Goal: Task Accomplishment & Management: Manage account settings

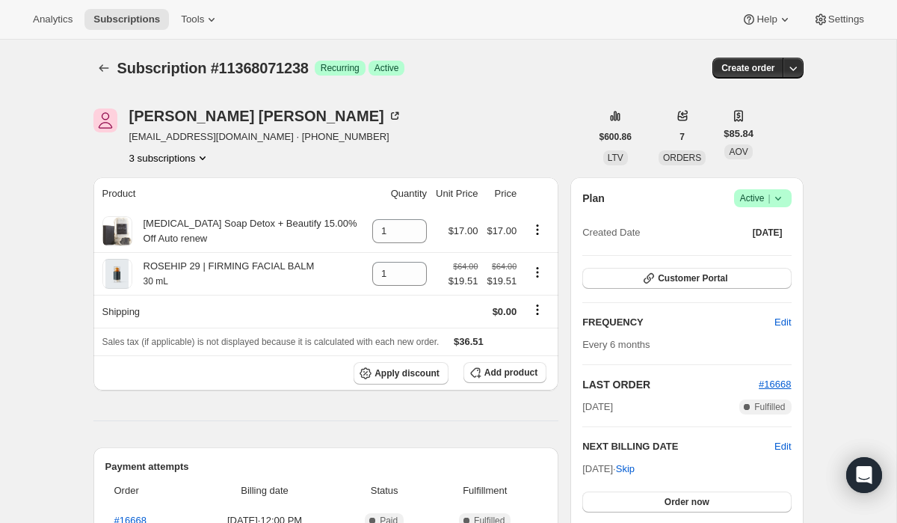
click at [191, 159] on button "3 subscriptions" at bounding box center [169, 157] width 81 height 15
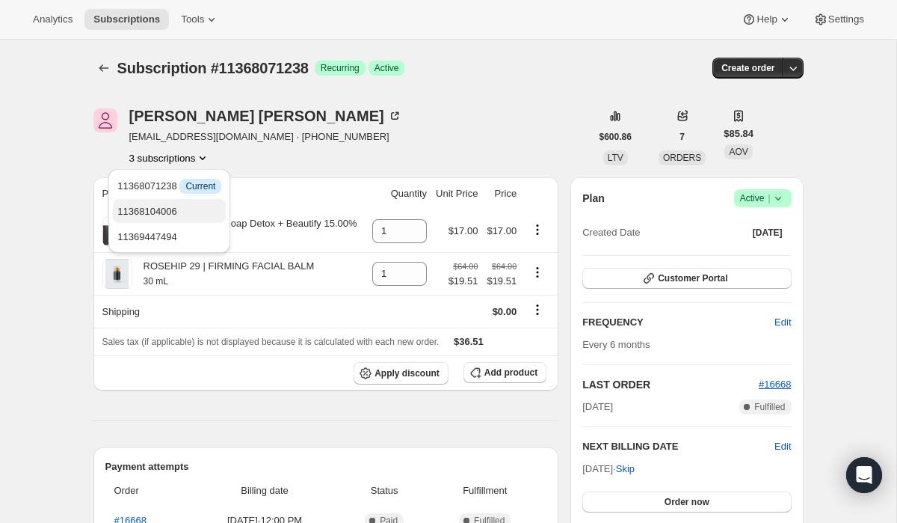
click at [181, 216] on span "11368104006" at bounding box center [169, 211] width 104 height 15
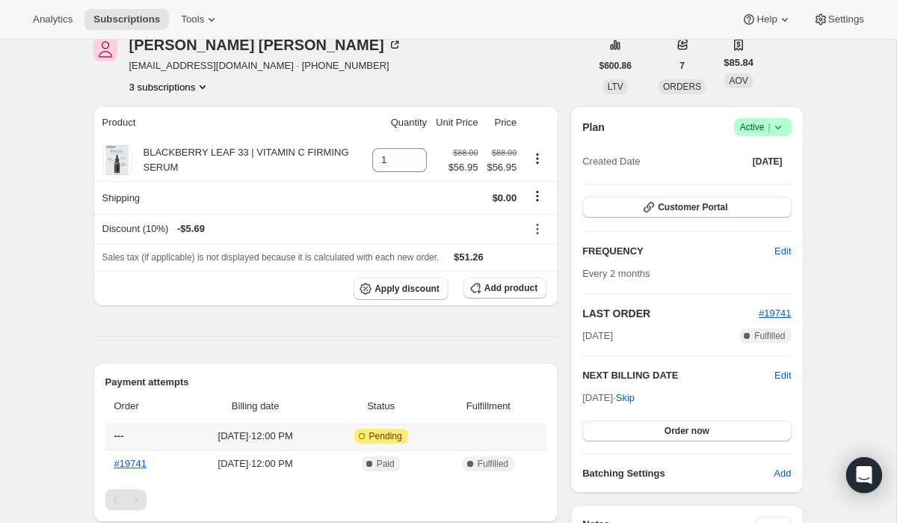
scroll to position [86, 0]
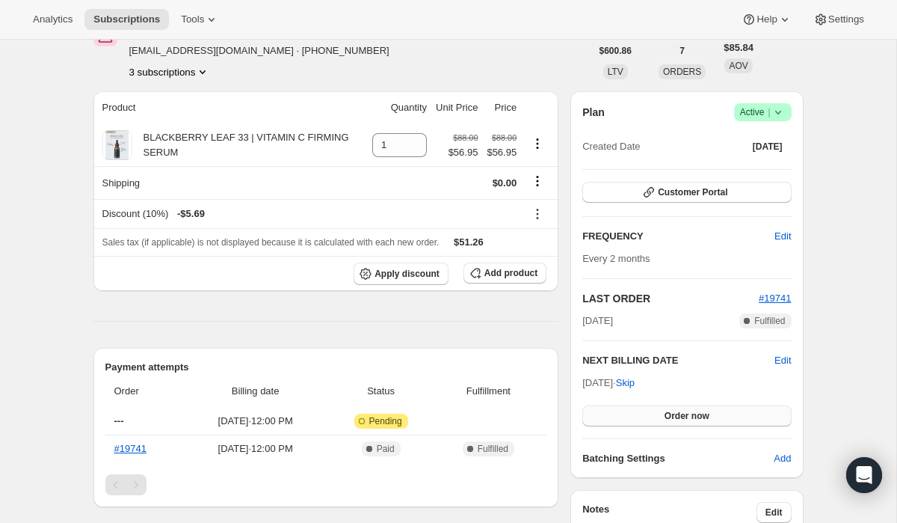
click at [683, 415] on span "Order now" at bounding box center [687, 416] width 45 height 12
click at [657, 420] on span "Click to confirm" at bounding box center [687, 416] width 68 height 12
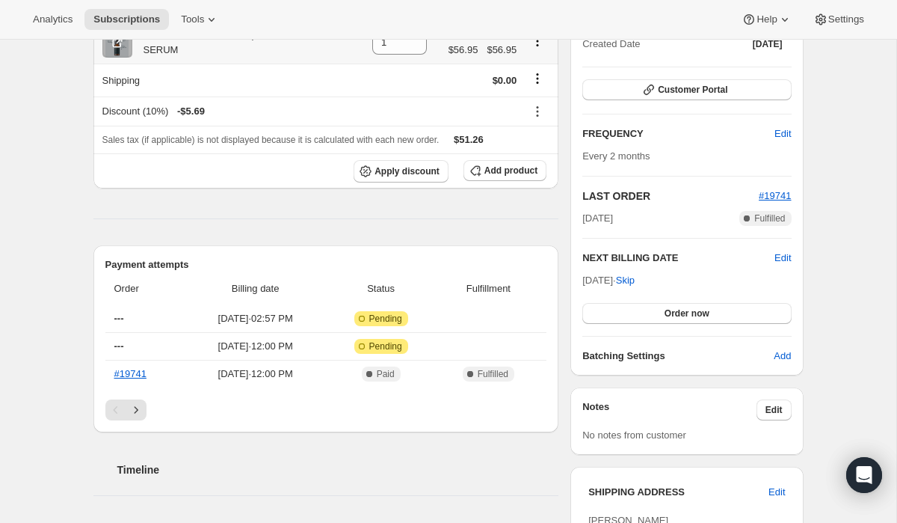
scroll to position [191, 0]
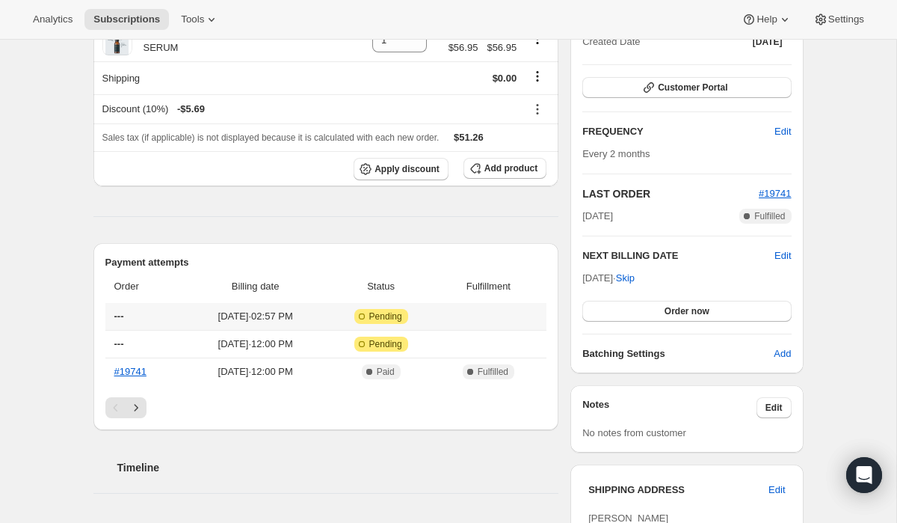
click at [240, 321] on span "Sep 15, 2025 · 02:57 PM" at bounding box center [255, 316] width 135 height 15
click at [402, 318] on span "Pending" at bounding box center [385, 316] width 33 height 12
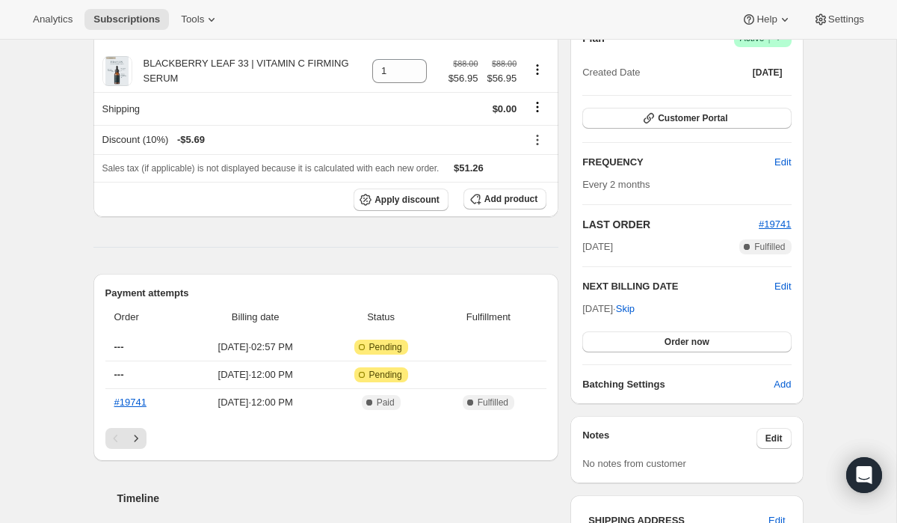
scroll to position [136, 0]
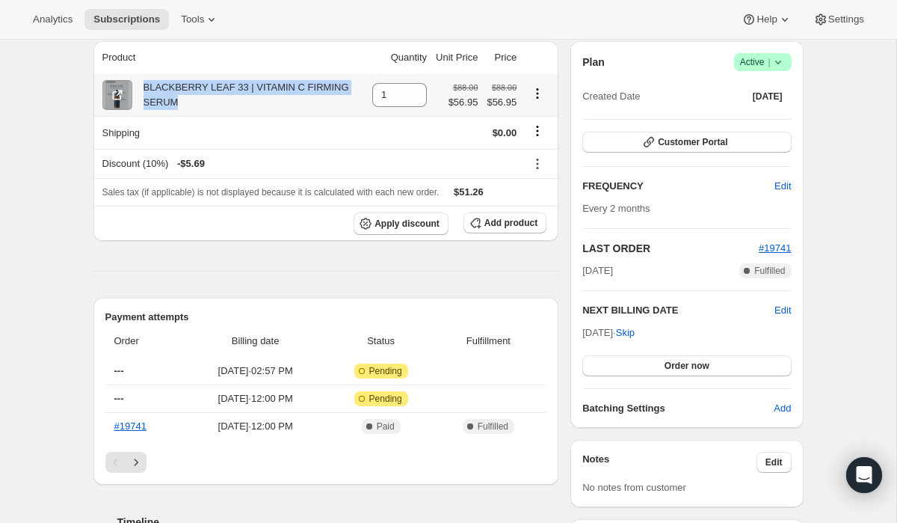
drag, startPoint x: 190, startPoint y: 107, endPoint x: 141, endPoint y: 87, distance: 52.3
click at [141, 87] on div "BLACKBERRY LEAF 33 | VITAMIN C FIRMING SERUM" at bounding box center [248, 95] width 232 height 30
copy div "BLACKBERRY LEAF 33 | VITAMIN C FIRMING SERUM"
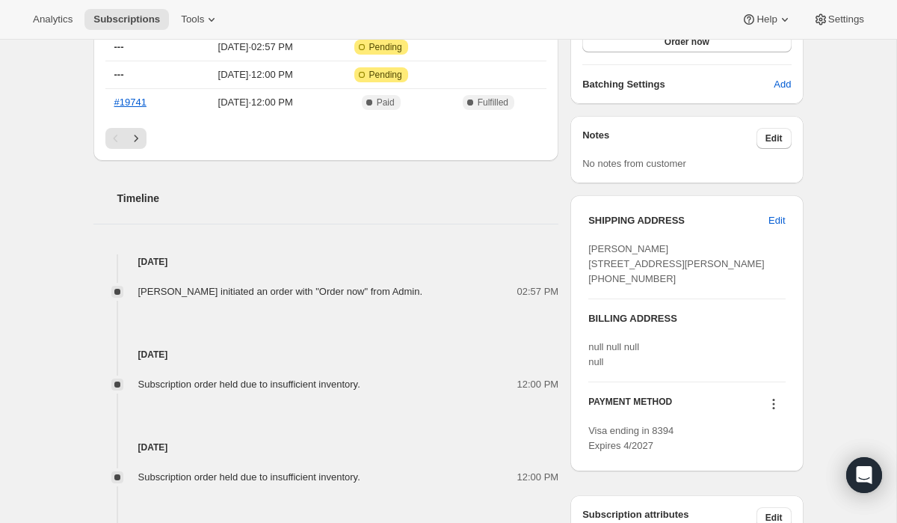
scroll to position [461, 0]
click at [114, 288] on div at bounding box center [117, 291] width 12 height 12
click at [148, 290] on span "Mindy Weisse initiated an order with "Order now" from Admin." at bounding box center [280, 290] width 285 height 11
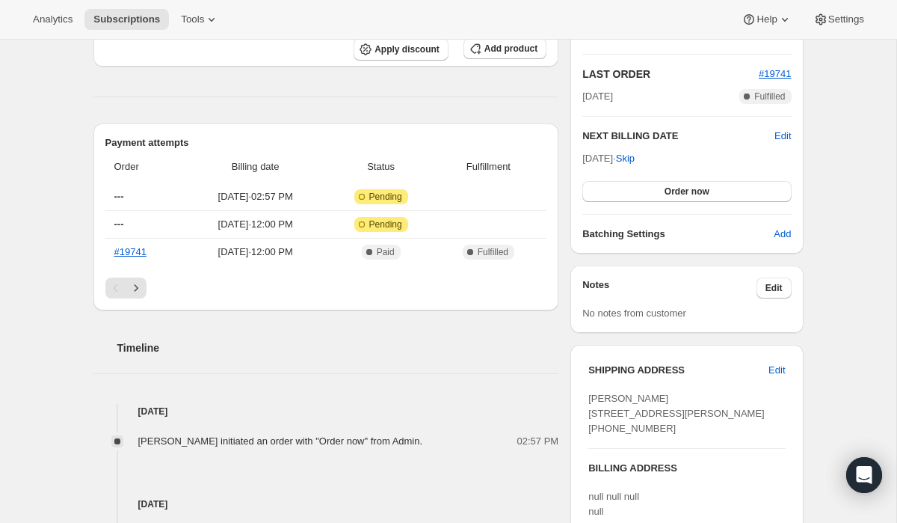
scroll to position [292, 0]
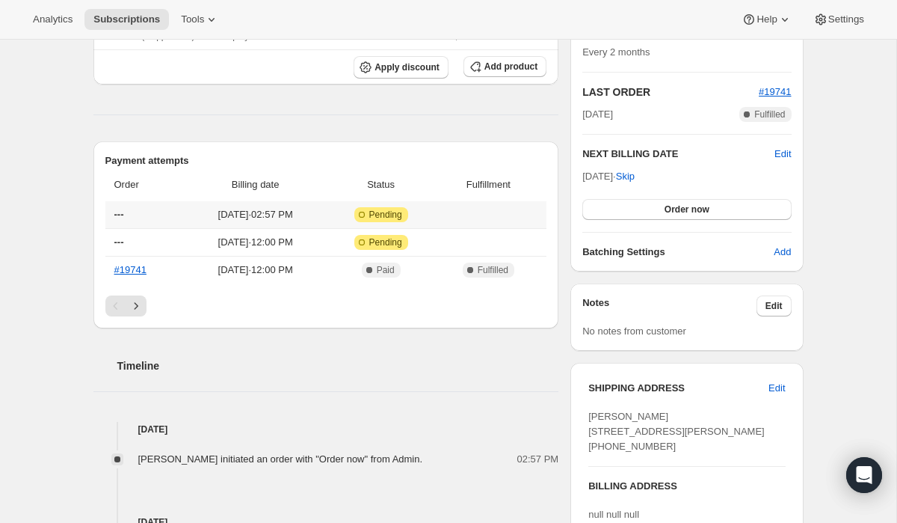
click at [402, 216] on span "Pending" at bounding box center [385, 215] width 33 height 12
click at [316, 216] on span "Sep 15, 2025 · 02:57 PM" at bounding box center [255, 214] width 135 height 15
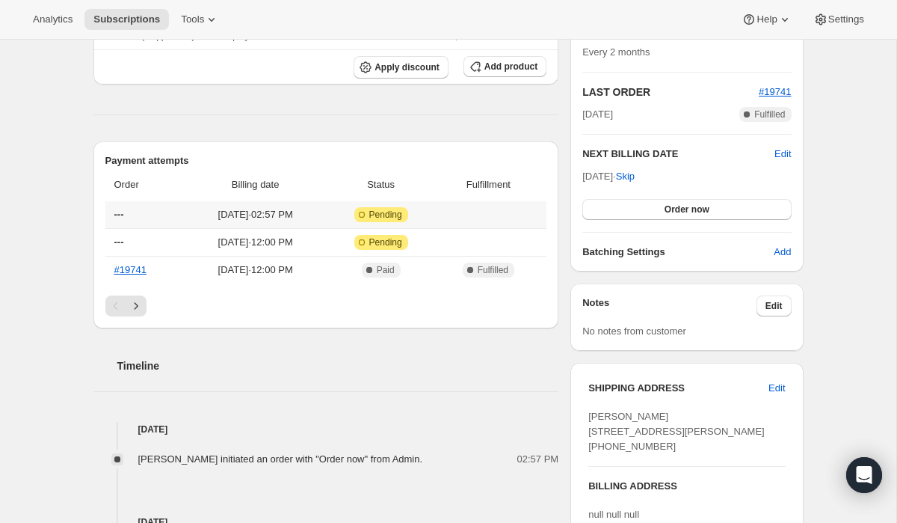
click at [316, 216] on span "Sep 15, 2025 · 02:57 PM" at bounding box center [255, 214] width 135 height 15
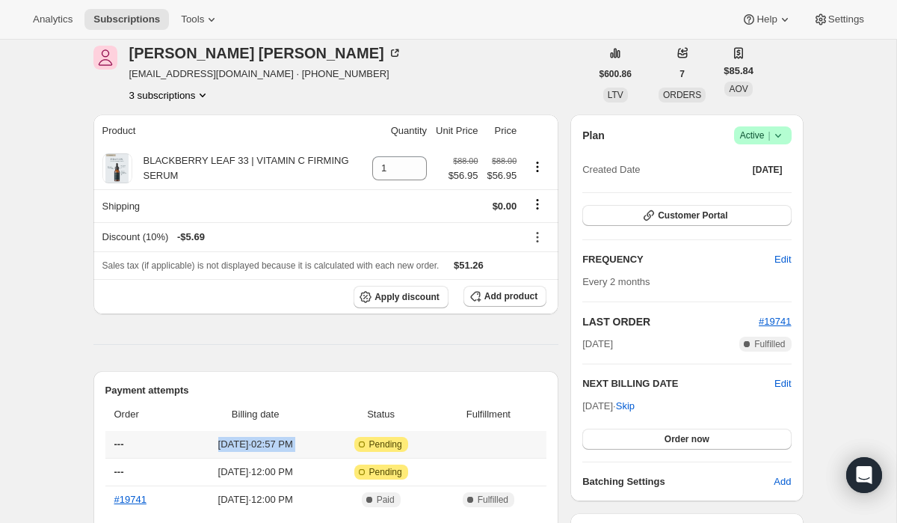
scroll to position [61, 0]
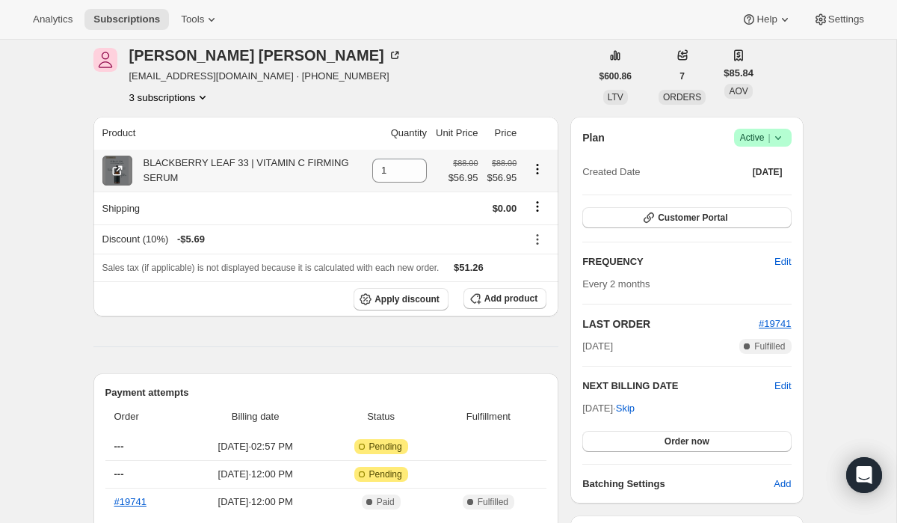
click at [110, 169] on icon at bounding box center [117, 170] width 15 height 15
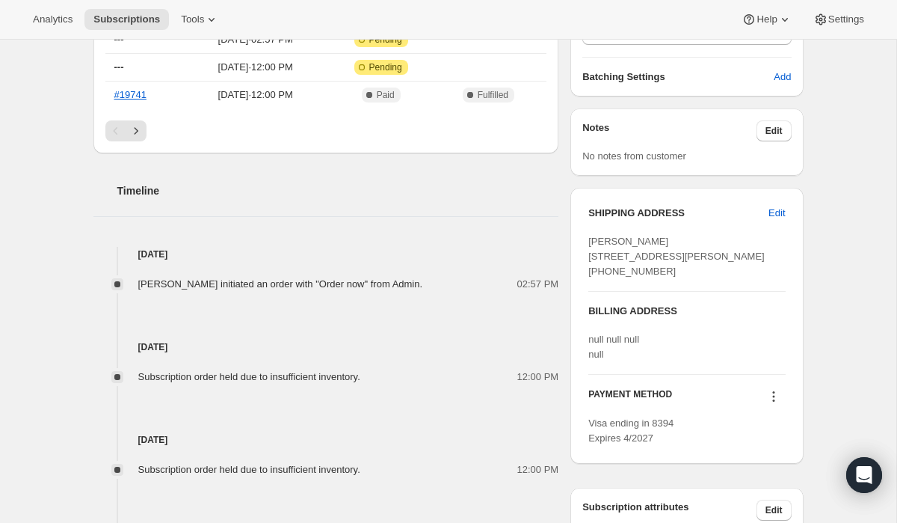
scroll to position [473, 0]
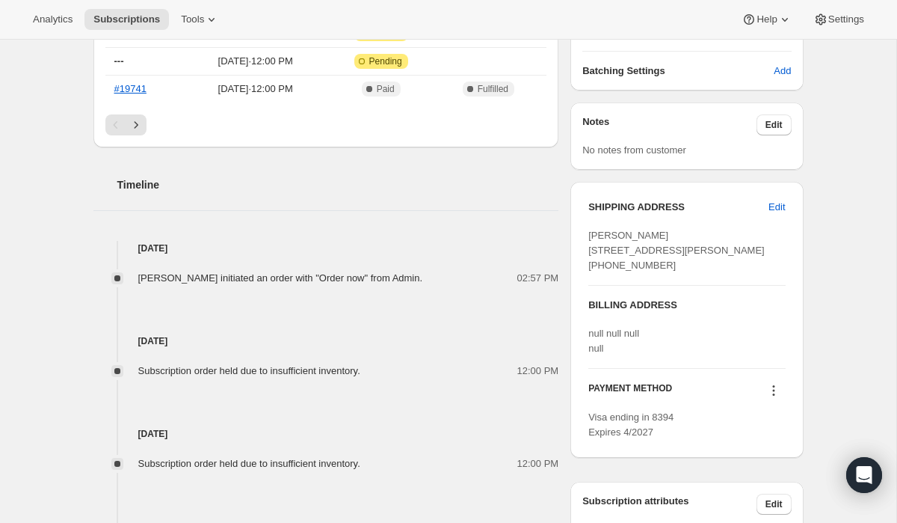
click at [120, 280] on div at bounding box center [117, 278] width 12 height 12
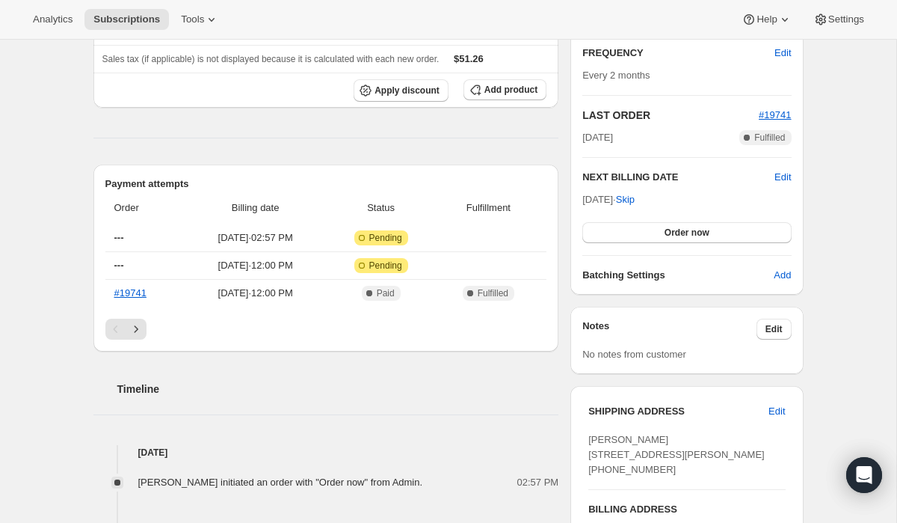
scroll to position [268, 0]
click at [402, 242] on span "Pending" at bounding box center [385, 239] width 33 height 12
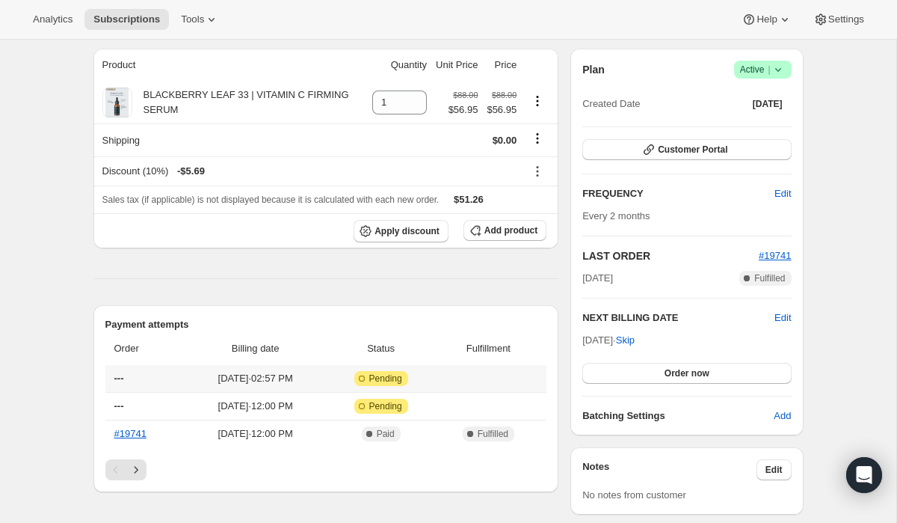
scroll to position [134, 0]
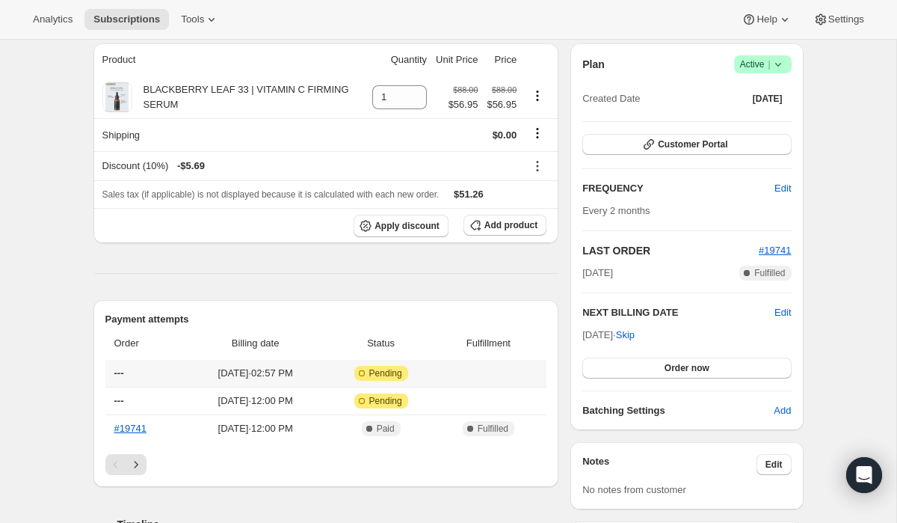
click at [396, 373] on span "Pending" at bounding box center [385, 373] width 33 height 12
click at [397, 373] on span "Pending" at bounding box center [385, 373] width 33 height 12
click at [313, 372] on span "Sep 15, 2025 · 02:57 PM" at bounding box center [255, 373] width 135 height 15
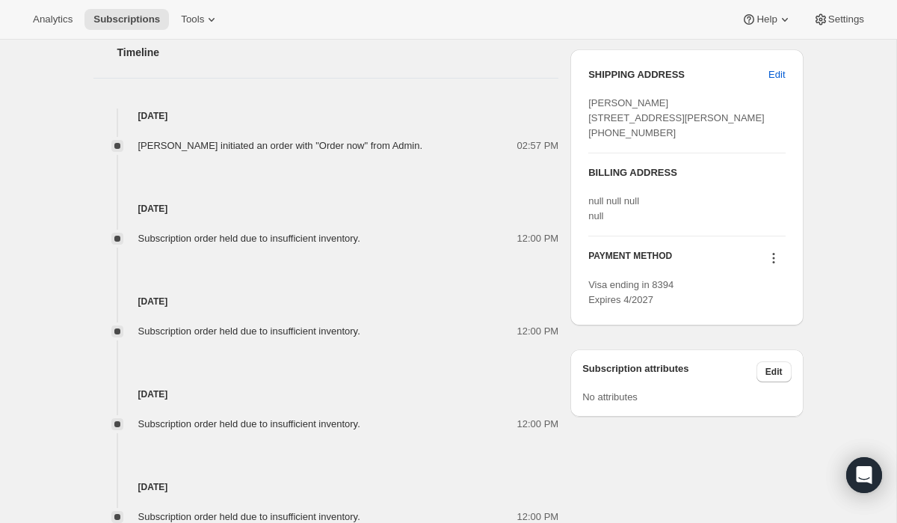
scroll to position [609, 0]
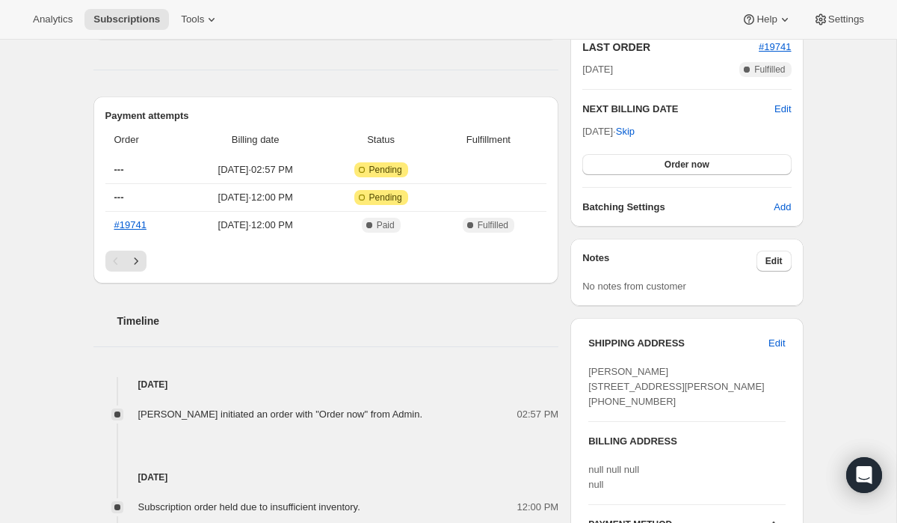
scroll to position [348, 0]
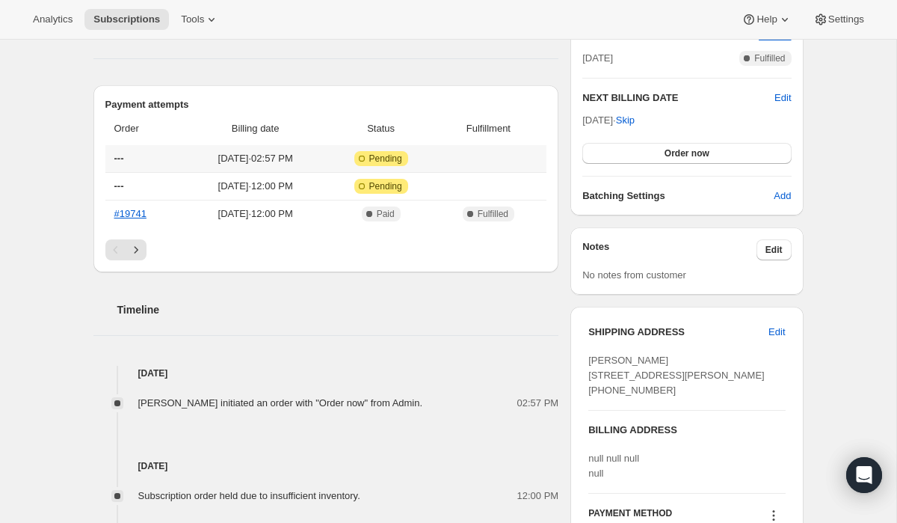
click at [393, 156] on span "Pending" at bounding box center [385, 159] width 33 height 12
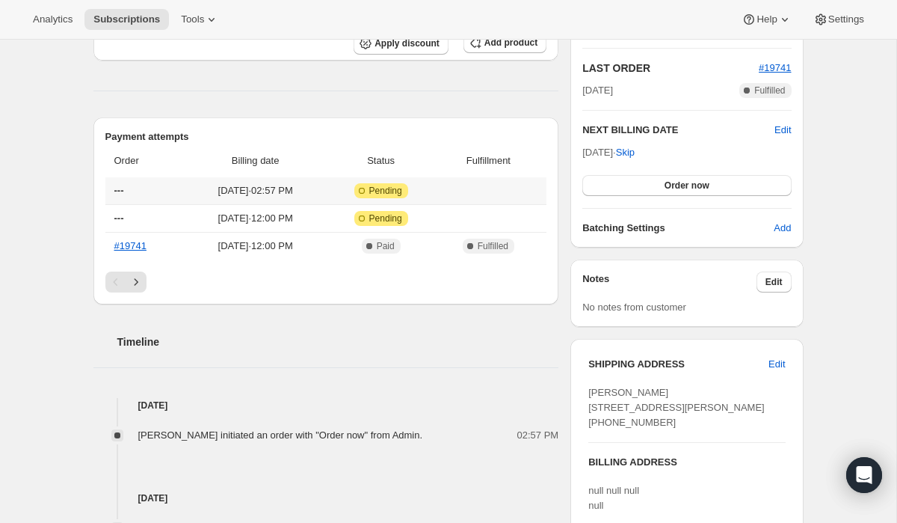
scroll to position [294, 0]
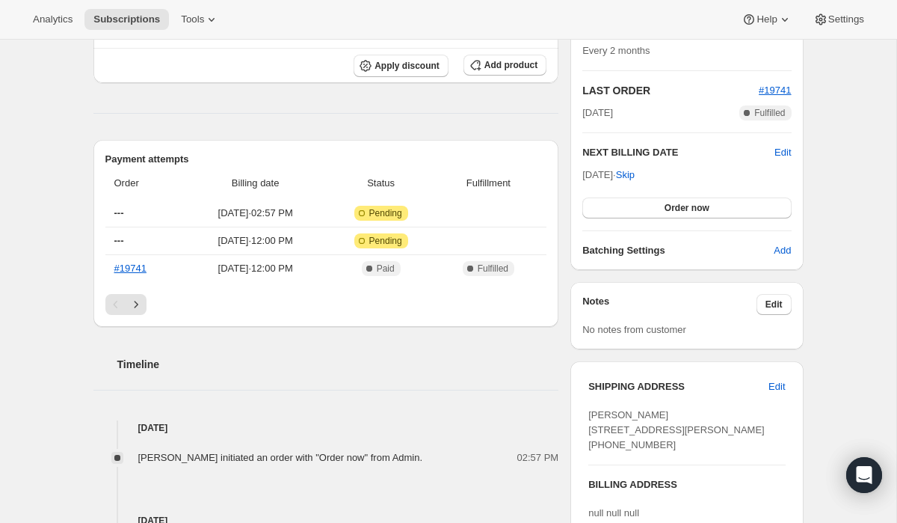
drag, startPoint x: 373, startPoint y: 106, endPoint x: 390, endPoint y: 105, distance: 17.2
click at [390, 106] on div "Product Quantity Unit Price Price BLACKBERRY LEAF 33 | VITAMIN C FIRMING SERUM …" at bounding box center [326, 382] width 466 height 999
drag, startPoint x: 390, startPoint y: 105, endPoint x: 434, endPoint y: 94, distance: 44.8
click at [432, 94] on div "Product Quantity Unit Price Price BLACKBERRY LEAF 33 | VITAMIN C FIRMING SERUM …" at bounding box center [326, 382] width 466 height 999
click at [471, 96] on div "Product Quantity Unit Price Price BLACKBERRY LEAF 33 | VITAMIN C FIRMING SERUM …" at bounding box center [326, 382] width 466 height 999
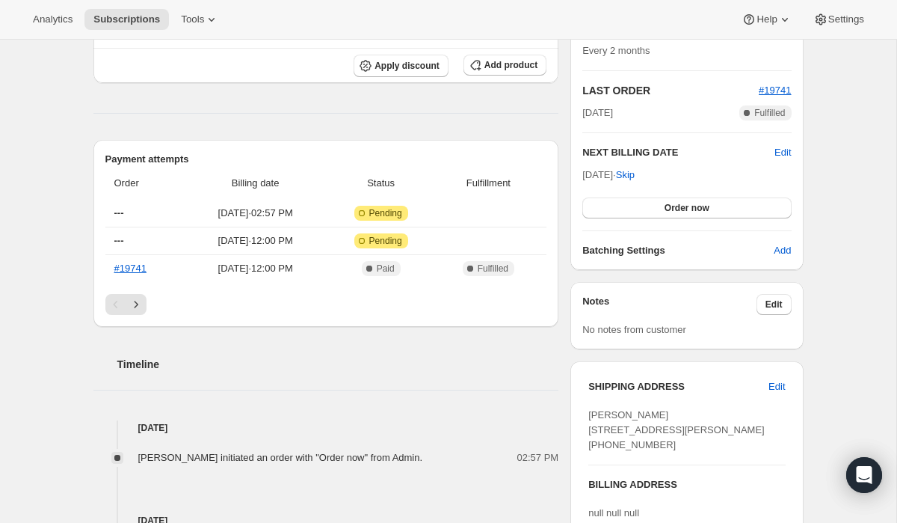
click at [472, 97] on div "Product Quantity Unit Price Price BLACKBERRY LEAF 33 | VITAMIN C FIRMING SERUM …" at bounding box center [326, 382] width 466 height 999
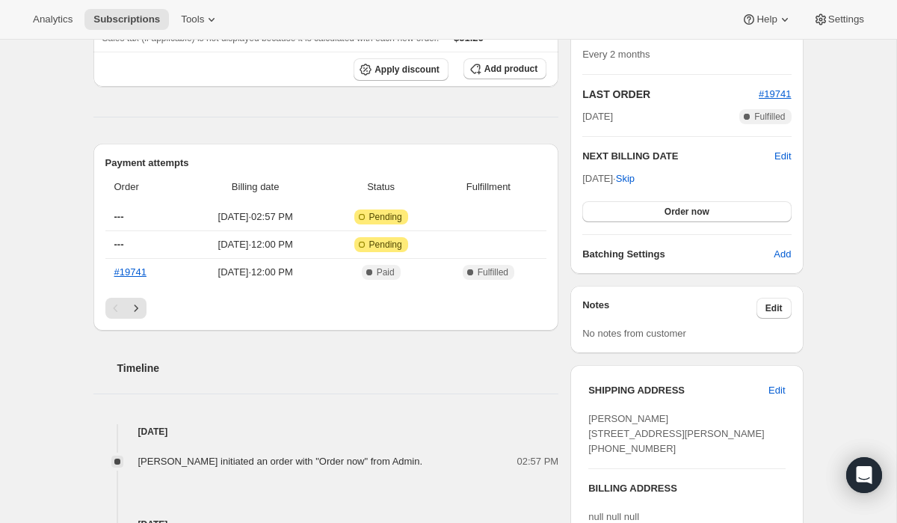
scroll to position [289, 0]
click at [473, 96] on div "Product Quantity Unit Price Price BLACKBERRY LEAF 33 | VITAMIN C FIRMING SERUM …" at bounding box center [326, 387] width 466 height 999
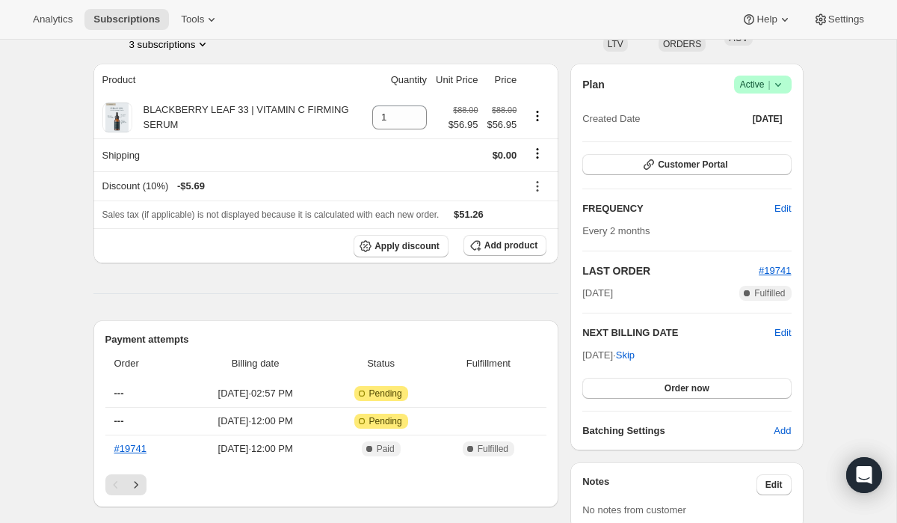
scroll to position [112, 0]
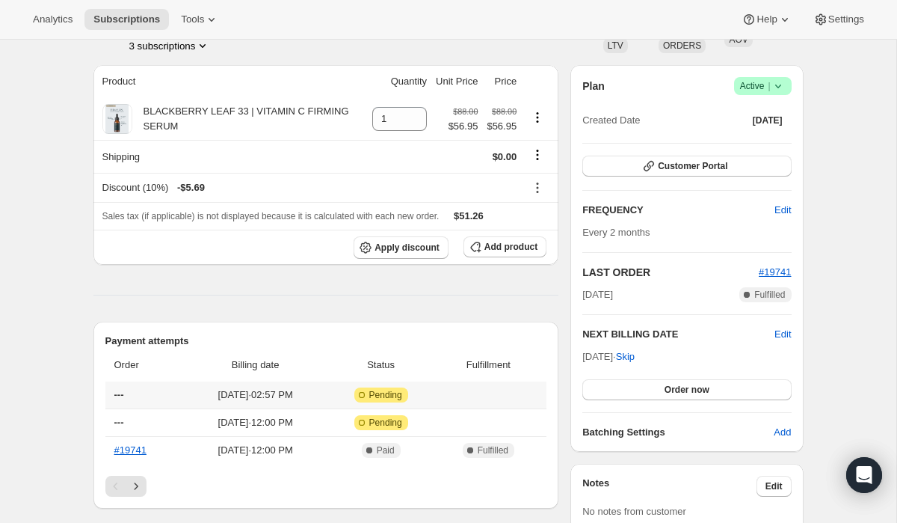
click at [122, 396] on span "---" at bounding box center [119, 394] width 10 height 11
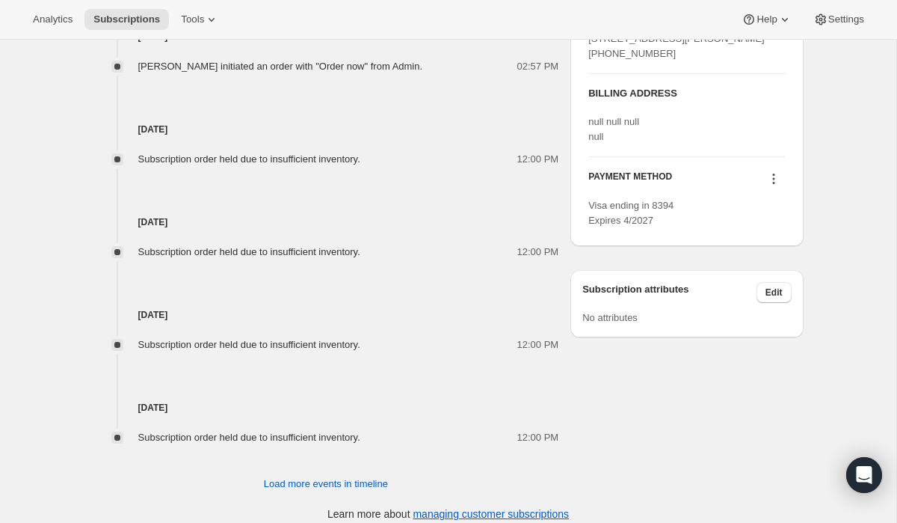
scroll to position [698, 0]
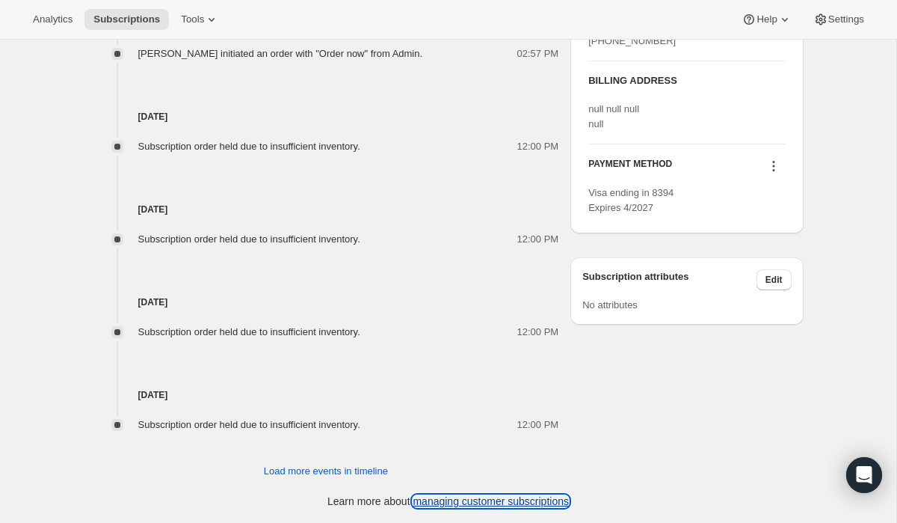
click at [455, 502] on link "managing customer subscriptions" at bounding box center [491, 501] width 156 height 12
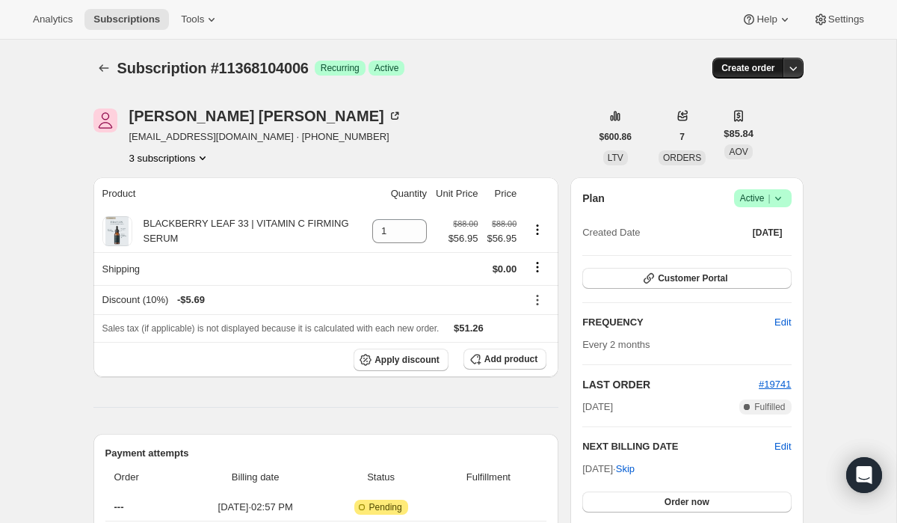
click at [740, 67] on span "Create order" at bounding box center [748, 68] width 53 height 12
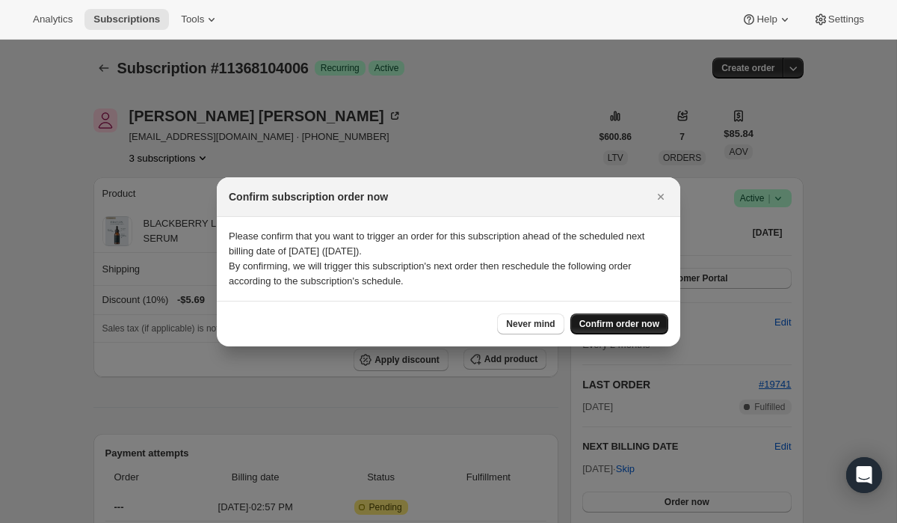
click at [618, 323] on span "Confirm order now" at bounding box center [619, 324] width 80 height 12
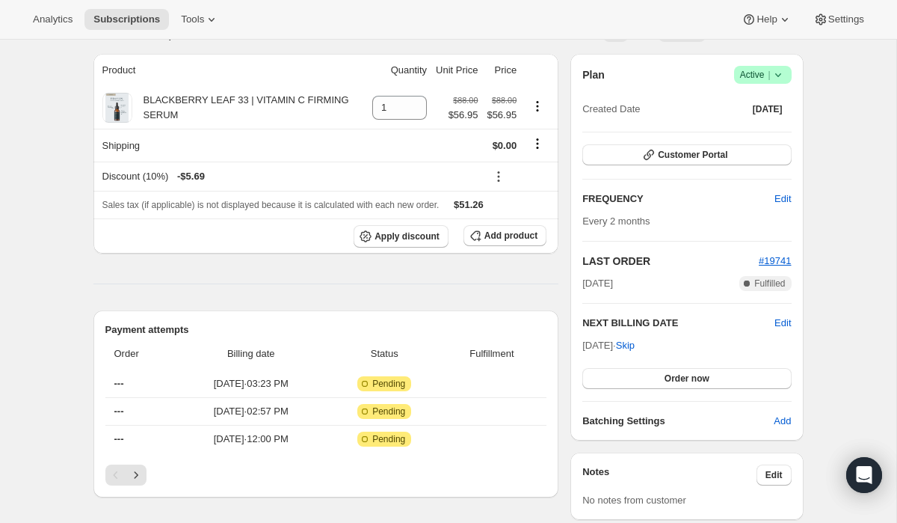
scroll to position [122, 0]
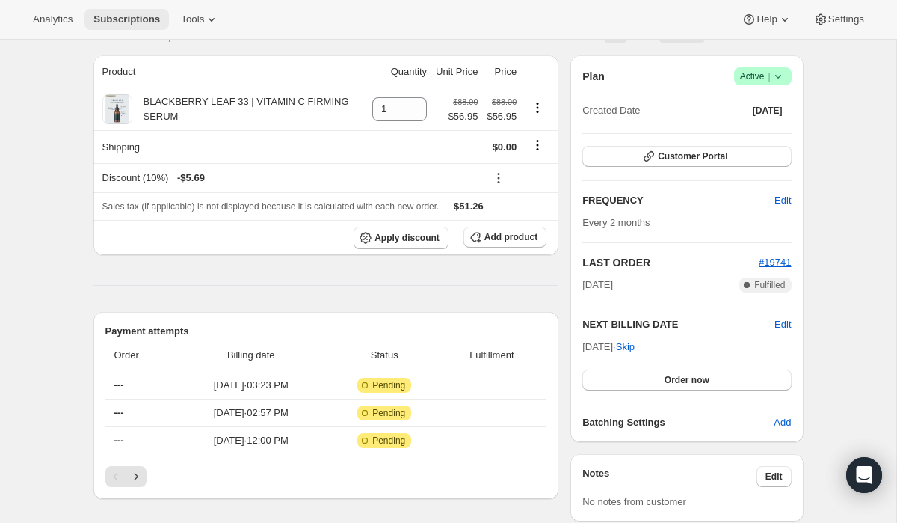
click at [129, 21] on span "Subscriptions" at bounding box center [126, 19] width 67 height 12
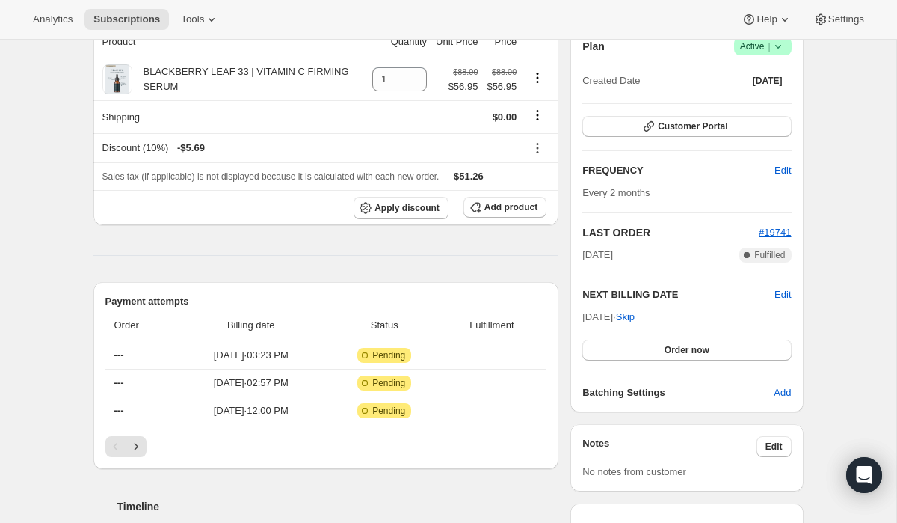
scroll to position [150, 0]
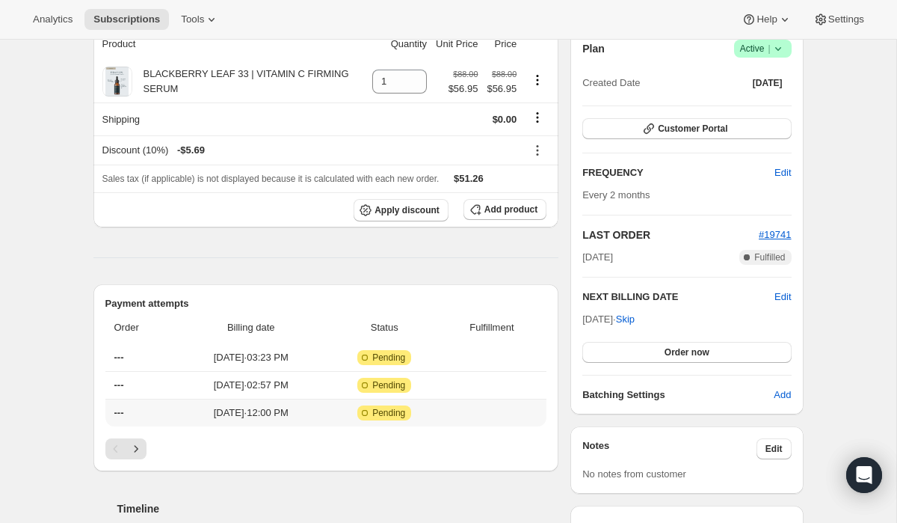
click at [395, 411] on span "Pending" at bounding box center [388, 413] width 33 height 12
click at [401, 385] on span "Pending" at bounding box center [388, 385] width 33 height 12
click at [403, 357] on span "Pending" at bounding box center [388, 357] width 33 height 12
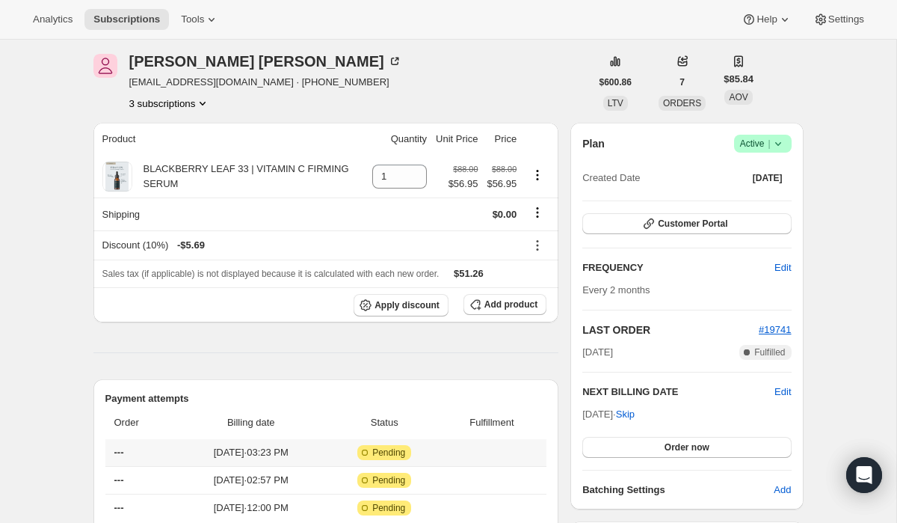
scroll to position [56, 0]
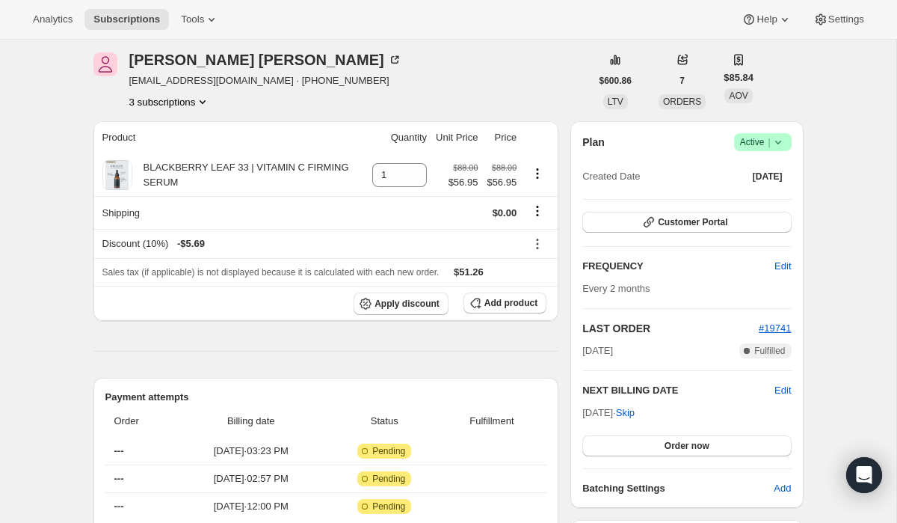
click at [780, 149] on icon at bounding box center [778, 142] width 15 height 15
click at [763, 198] on span "Cancel subscription" at bounding box center [758, 196] width 84 height 11
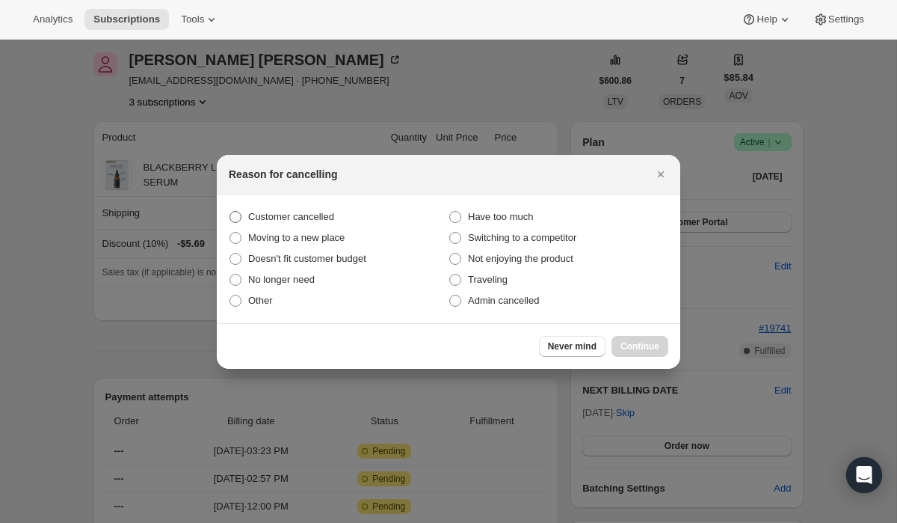
click at [271, 219] on span "Customer cancelled" at bounding box center [291, 216] width 86 height 11
click at [230, 212] on input "Customer cancelled" at bounding box center [230, 211] width 1 height 1
radio input "true"
click at [633, 345] on span "Continue" at bounding box center [640, 346] width 39 height 12
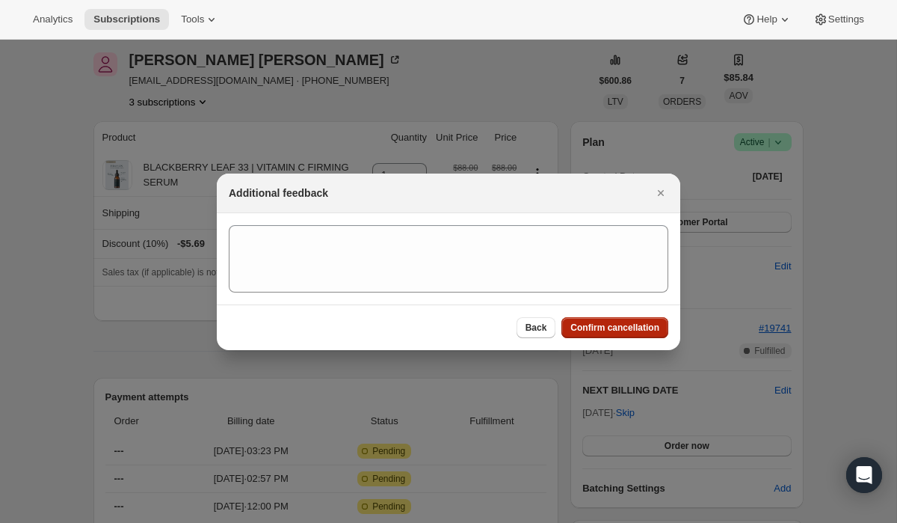
click at [630, 330] on span "Confirm cancellation" at bounding box center [614, 328] width 89 height 12
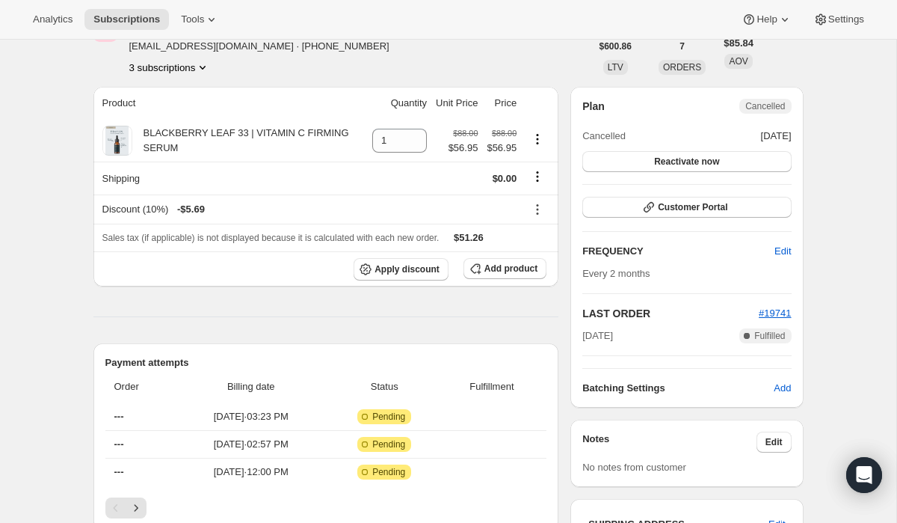
scroll to position [156, 0]
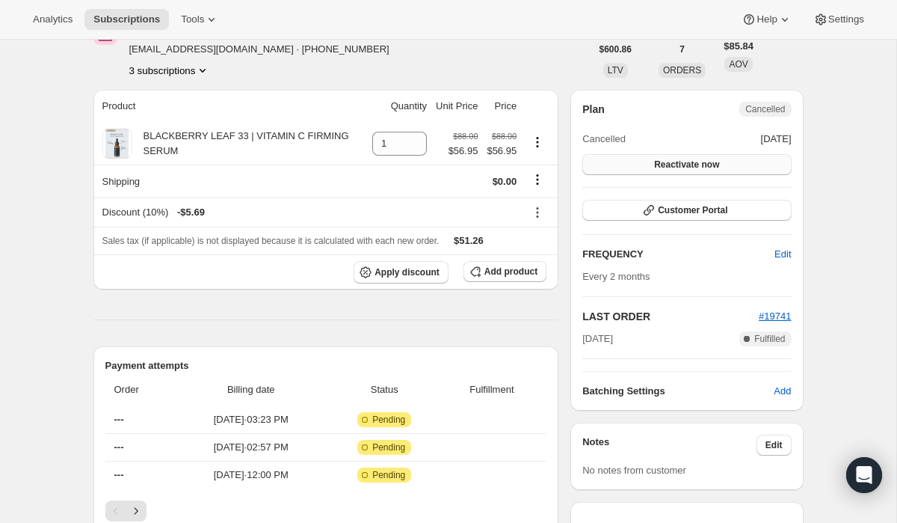
click at [718, 166] on span "Reactivate now" at bounding box center [686, 165] width 65 height 12
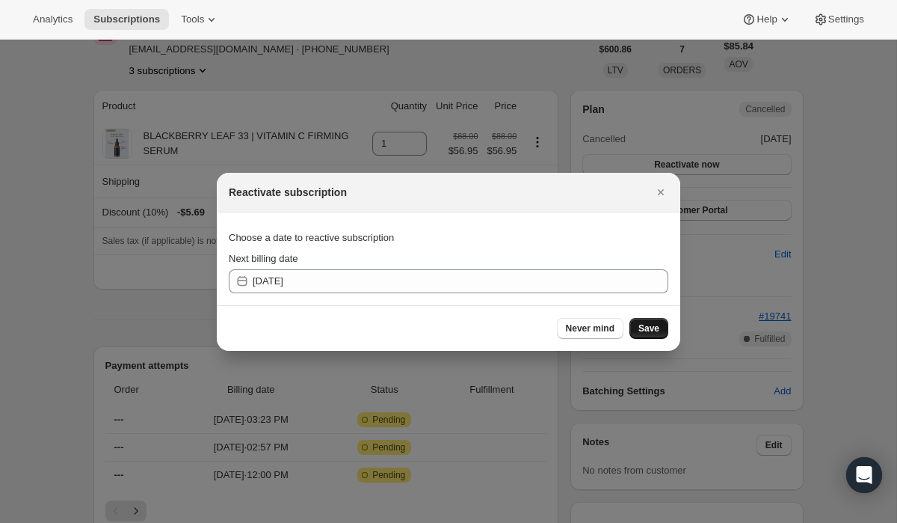
click at [653, 330] on span "Save" at bounding box center [649, 328] width 21 height 12
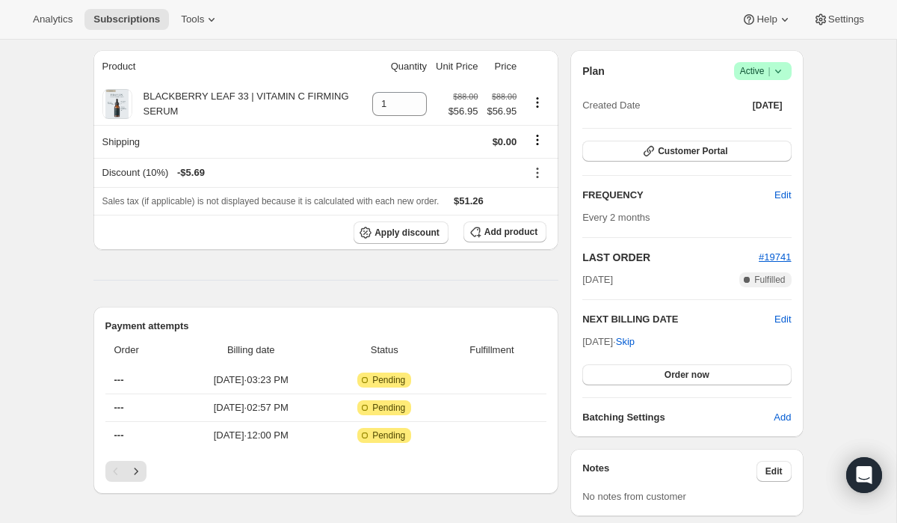
scroll to position [262, 0]
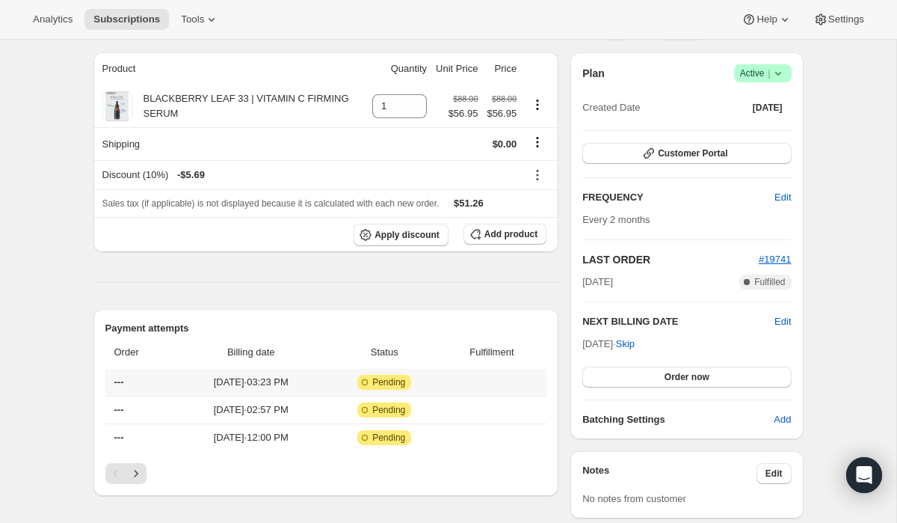
click at [121, 383] on span "---" at bounding box center [119, 381] width 10 height 11
click at [120, 409] on span "---" at bounding box center [119, 409] width 10 height 11
click at [122, 436] on span "---" at bounding box center [119, 436] width 10 height 11
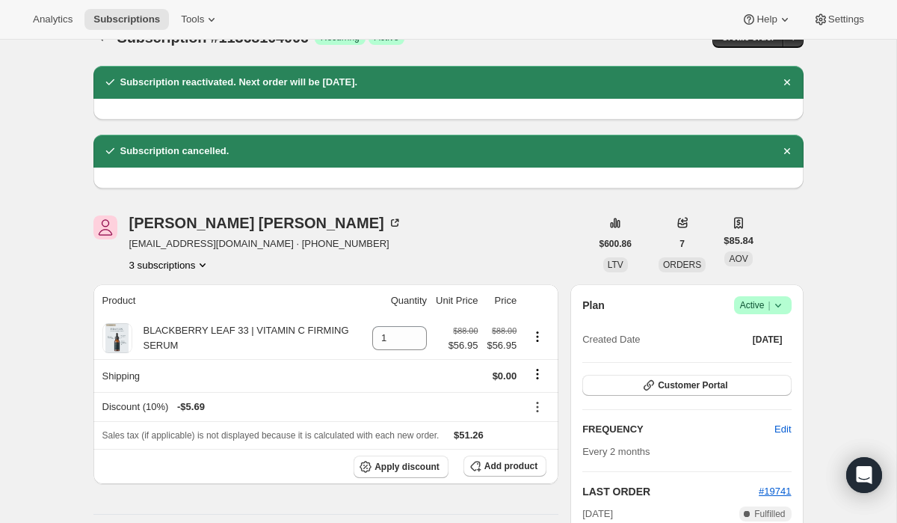
scroll to position [0, 0]
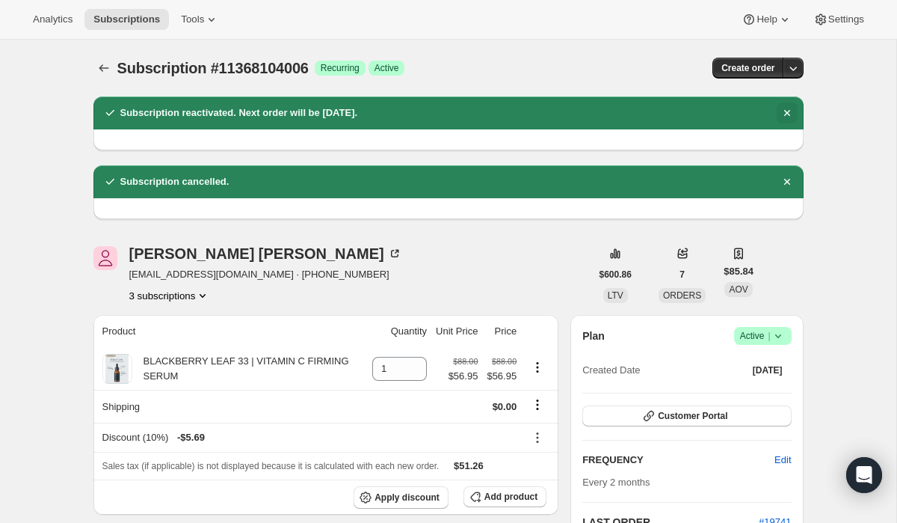
click at [788, 112] on icon "Dismiss notification" at bounding box center [787, 113] width 6 height 6
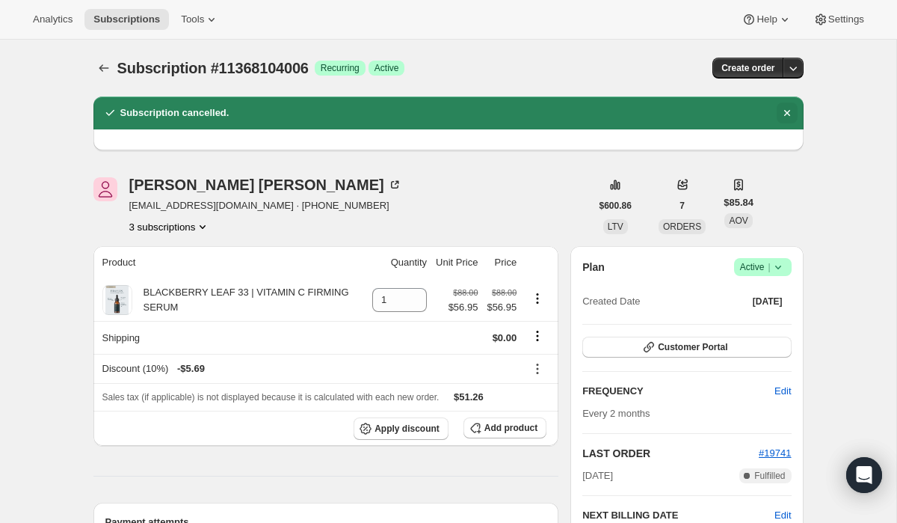
click at [790, 112] on icon "Dismiss notification" at bounding box center [787, 112] width 15 height 15
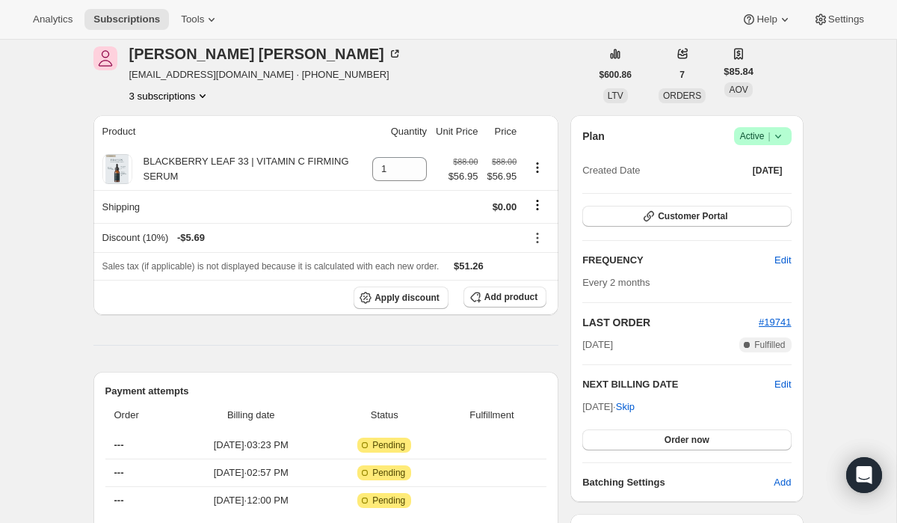
scroll to position [67, 0]
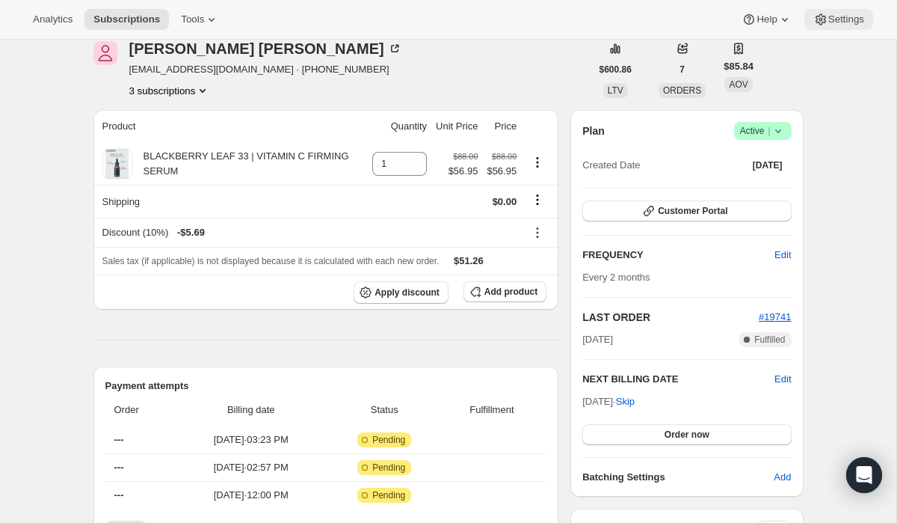
click at [835, 21] on span "Settings" at bounding box center [846, 19] width 36 height 12
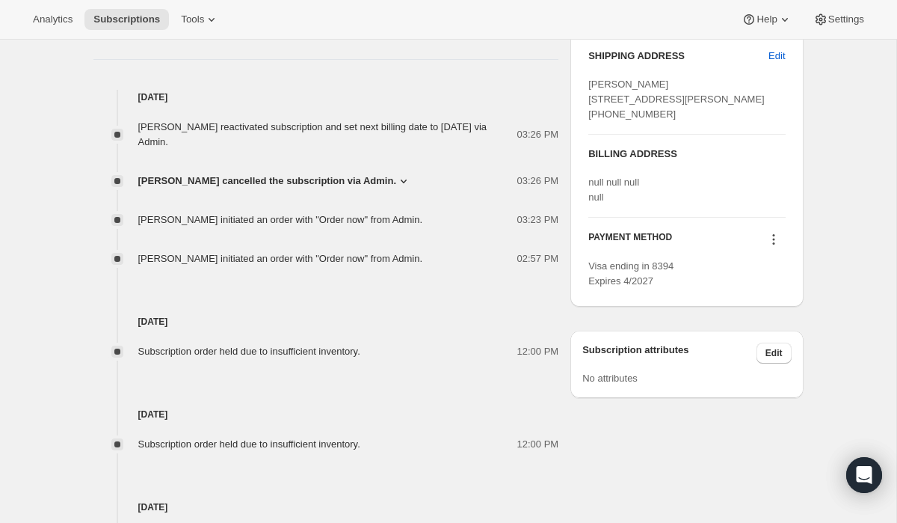
scroll to position [629, 0]
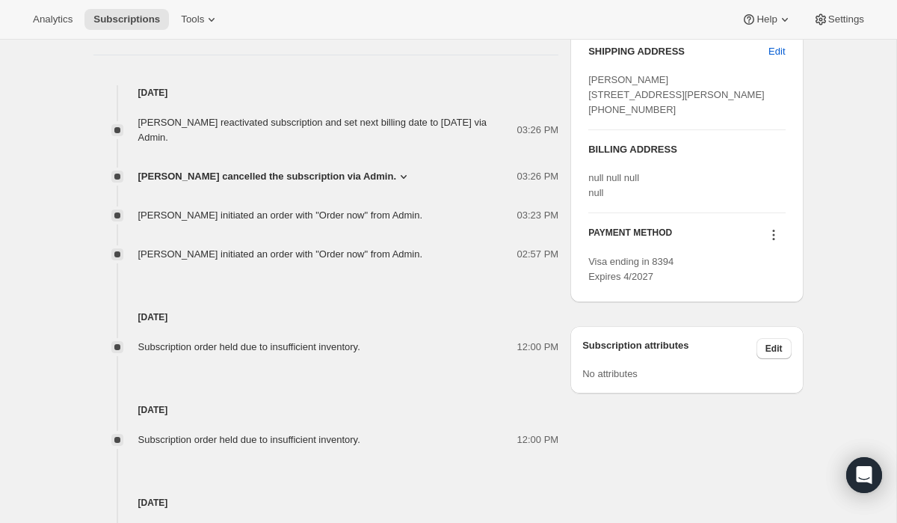
click at [117, 253] on div at bounding box center [117, 254] width 12 height 12
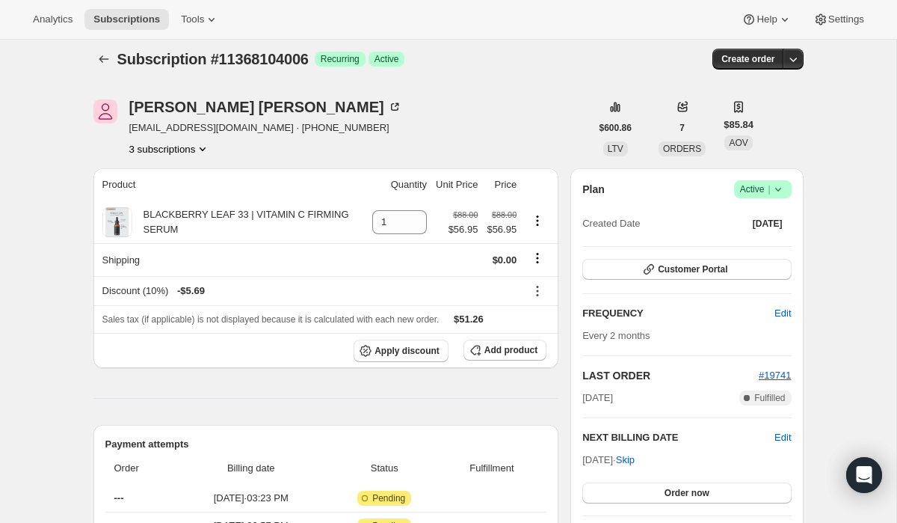
scroll to position [0, 0]
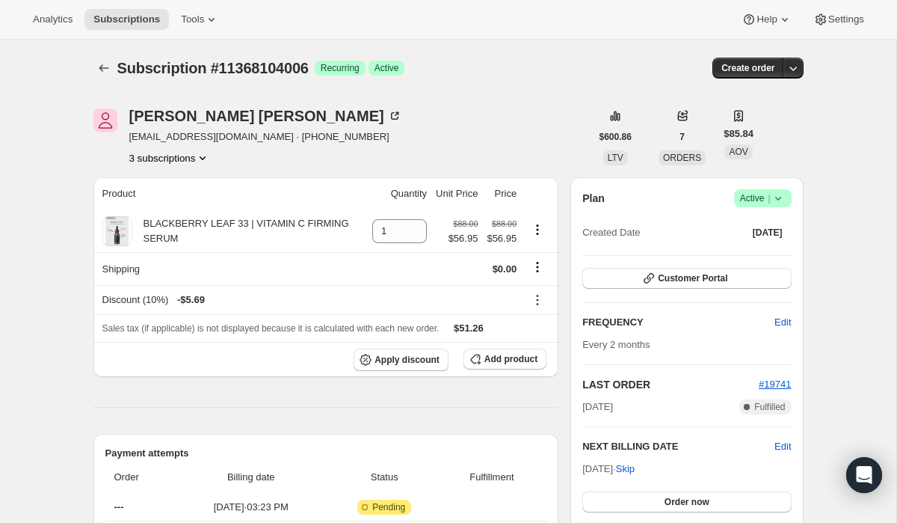
click at [187, 157] on button "3 subscriptions" at bounding box center [169, 157] width 81 height 15
click at [181, 185] on span "11368071238" at bounding box center [169, 186] width 104 height 15
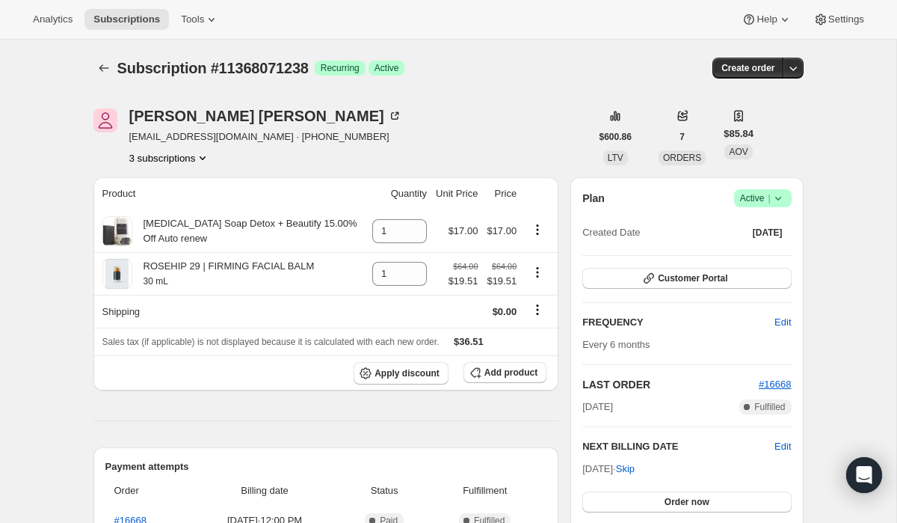
click at [174, 160] on button "3 subscriptions" at bounding box center [169, 157] width 81 height 15
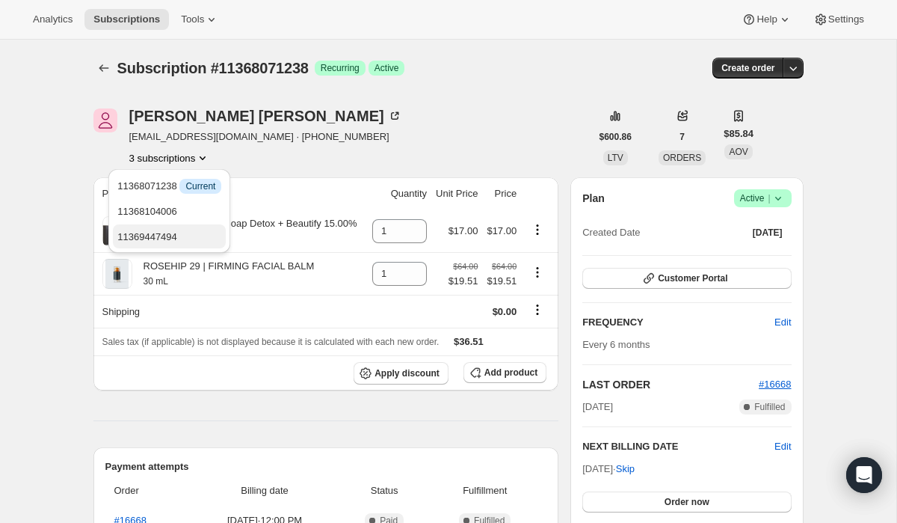
click at [173, 239] on span "11369447494" at bounding box center [147, 236] width 60 height 11
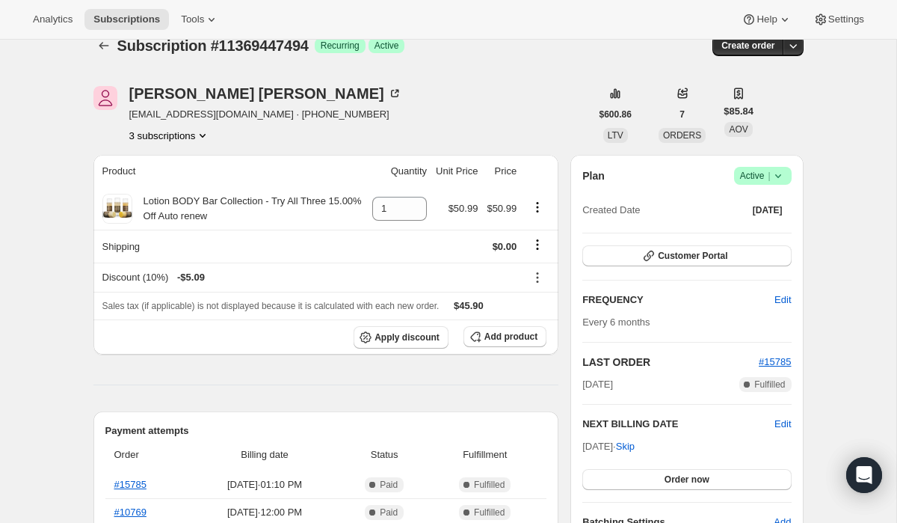
scroll to position [24, 0]
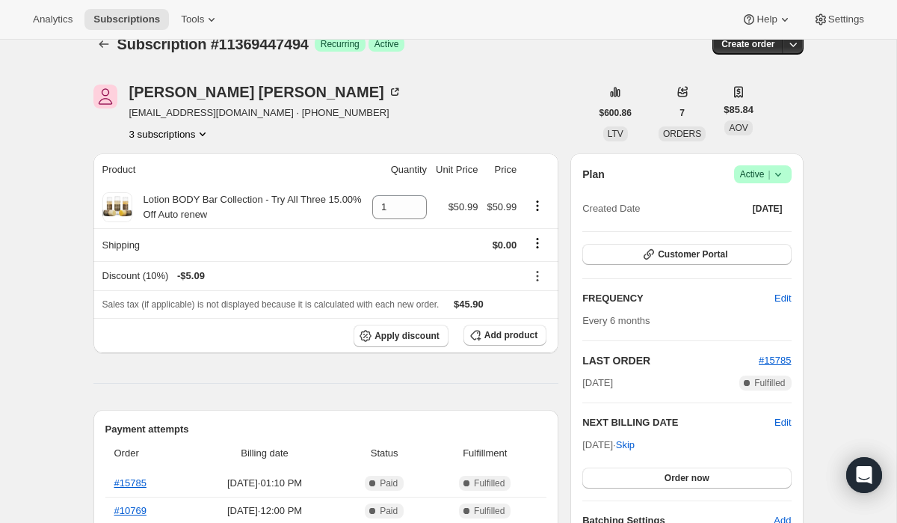
click at [193, 134] on button "3 subscriptions" at bounding box center [169, 133] width 81 height 15
click at [190, 164] on span "11368071238" at bounding box center [169, 162] width 104 height 15
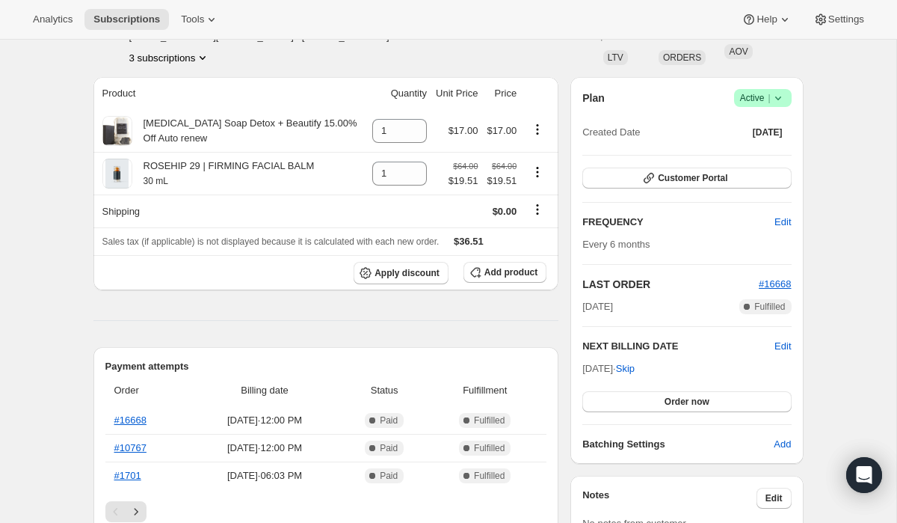
scroll to position [40, 0]
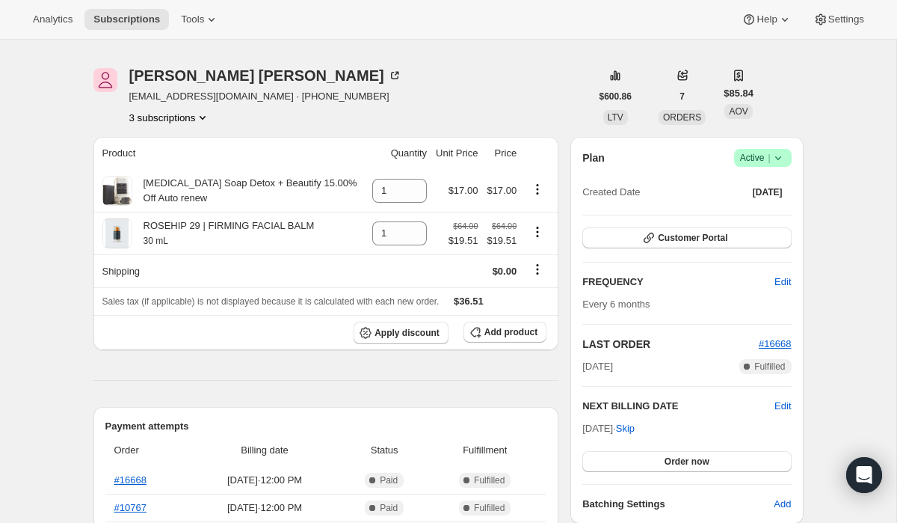
click at [181, 123] on button "3 subscriptions" at bounding box center [169, 117] width 81 height 15
click at [181, 167] on span "11368104006" at bounding box center [169, 171] width 104 height 15
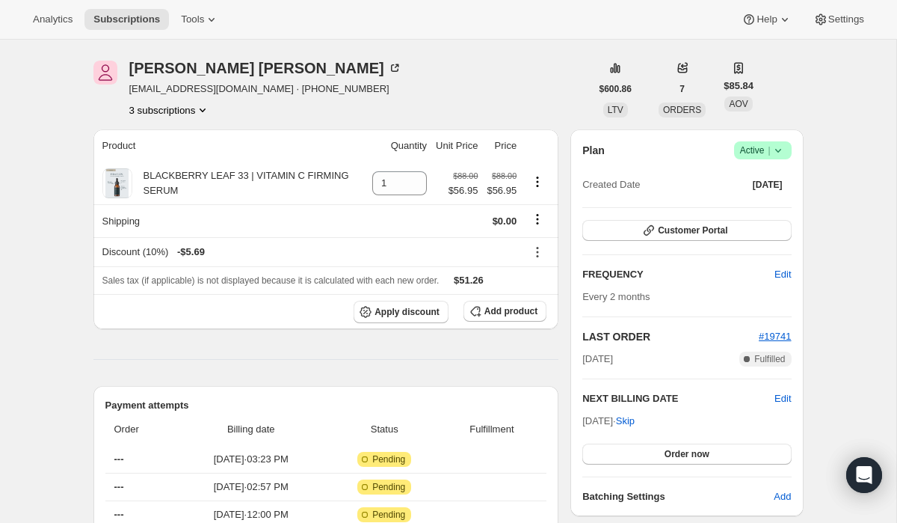
scroll to position [45, 0]
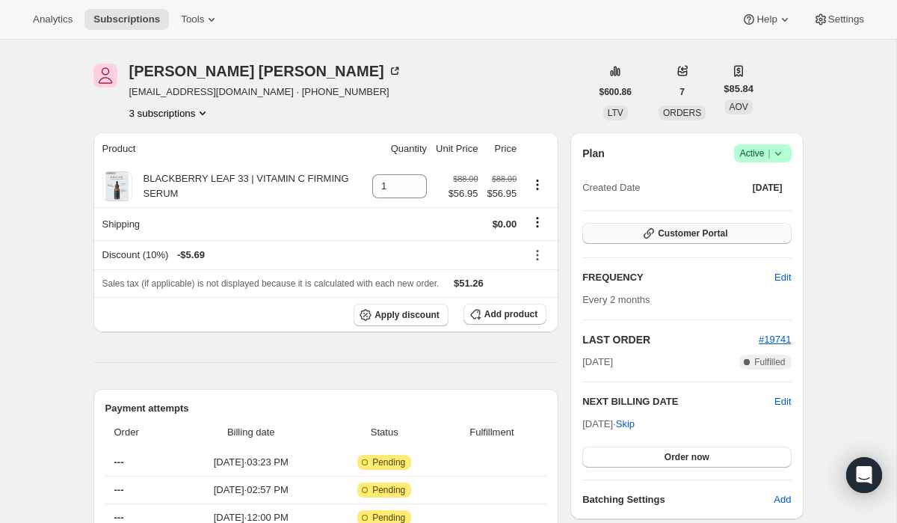
click at [655, 233] on icon "button" at bounding box center [649, 233] width 15 height 15
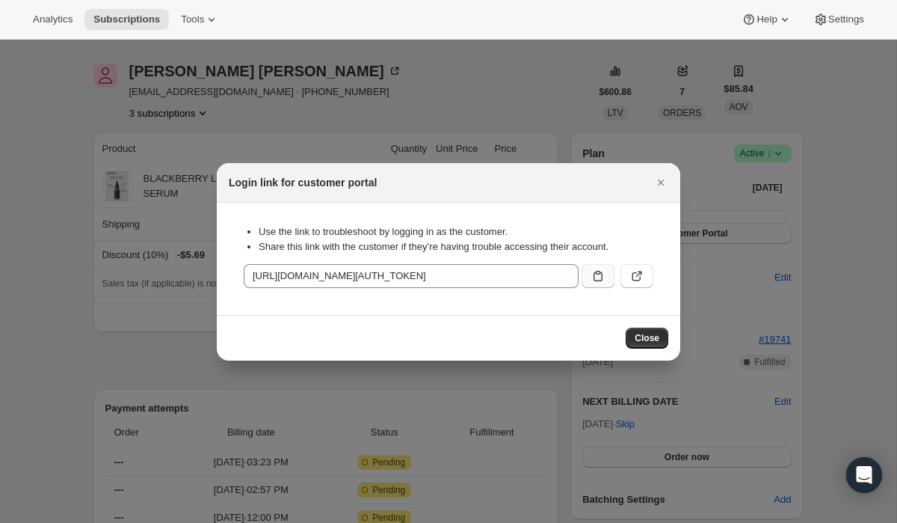
click at [600, 276] on icon ":rtr:" at bounding box center [598, 275] width 15 height 15
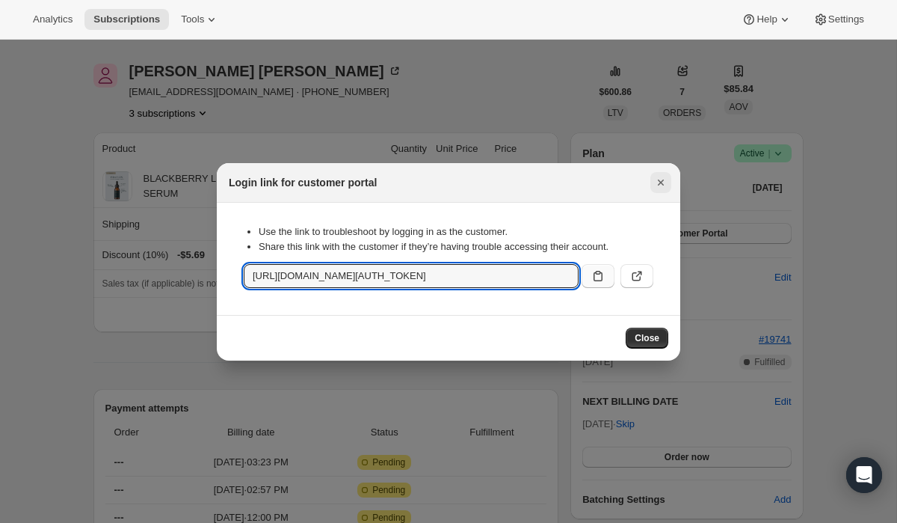
click at [664, 182] on icon "Close" at bounding box center [660, 182] width 15 height 15
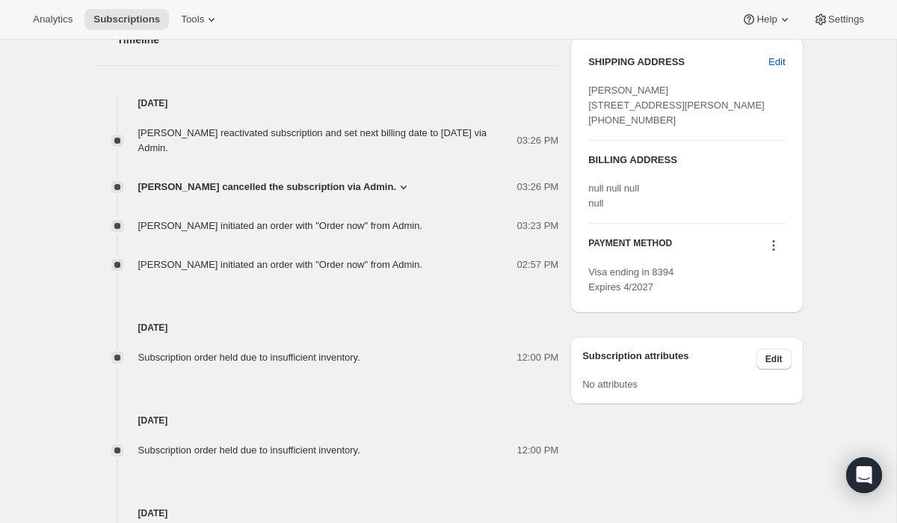
scroll to position [621, 0]
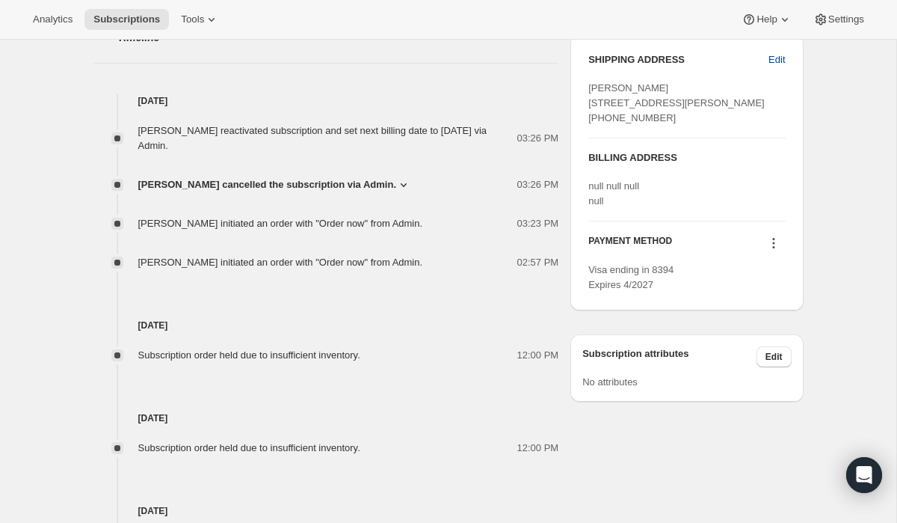
click at [779, 61] on span "Edit" at bounding box center [777, 59] width 16 height 15
select select "WA"
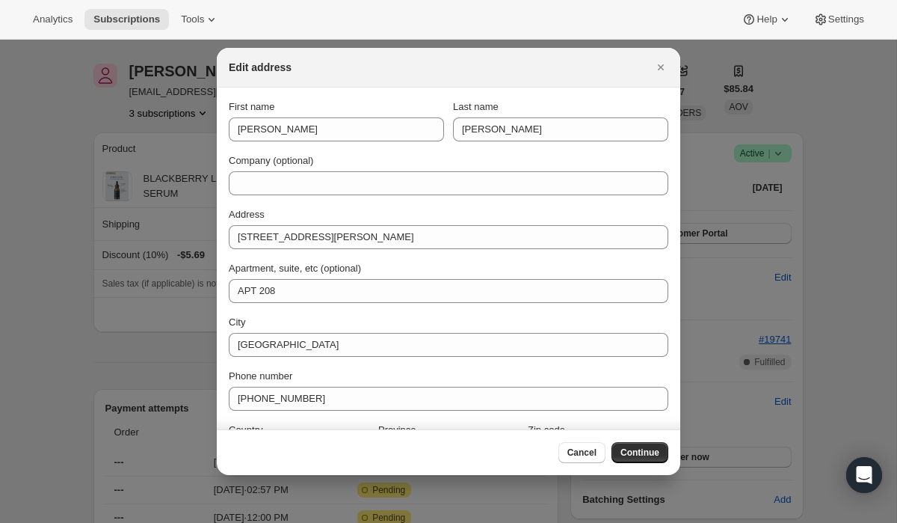
scroll to position [0, 0]
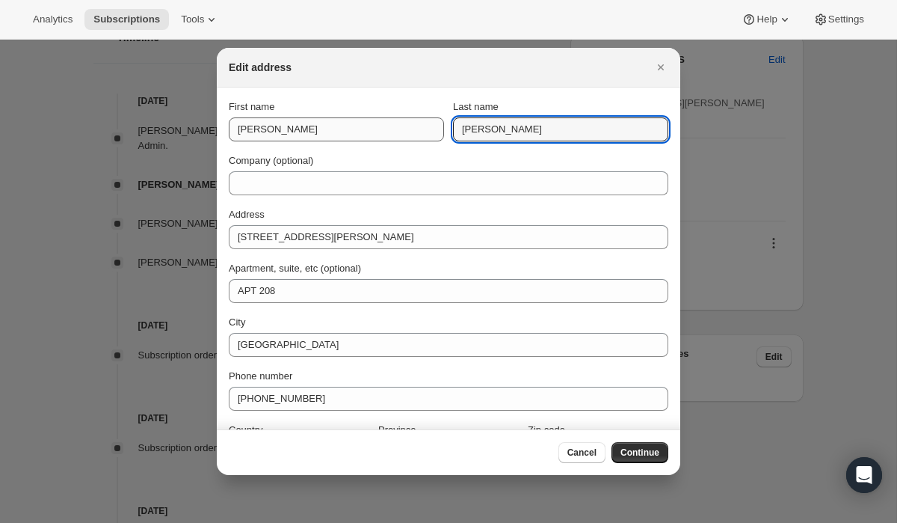
drag, startPoint x: 533, startPoint y: 130, endPoint x: 441, endPoint y: 129, distance: 92.0
click at [443, 129] on div "First name [PERSON_NAME] Last name [PERSON_NAME]" at bounding box center [449, 120] width 440 height 42
type input "[PERSON_NAME]"
click at [647, 459] on button "Continue" at bounding box center [640, 452] width 57 height 21
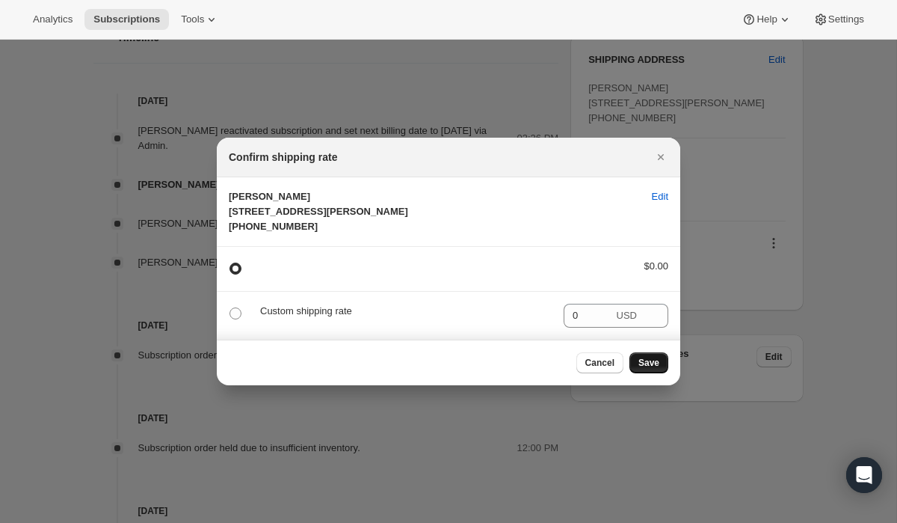
click at [656, 369] on span "Save" at bounding box center [649, 363] width 21 height 12
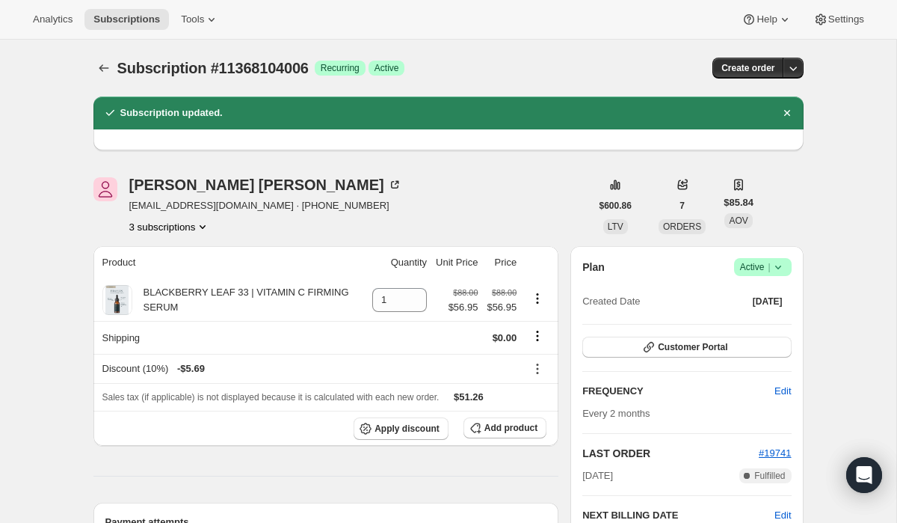
click at [192, 230] on button "3 subscriptions" at bounding box center [169, 226] width 81 height 15
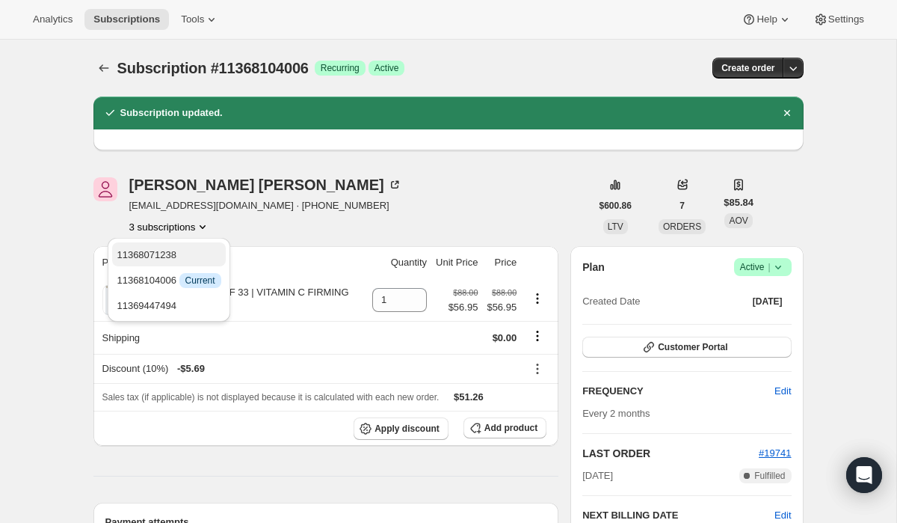
click at [193, 249] on span "11368071238" at bounding box center [169, 254] width 104 height 15
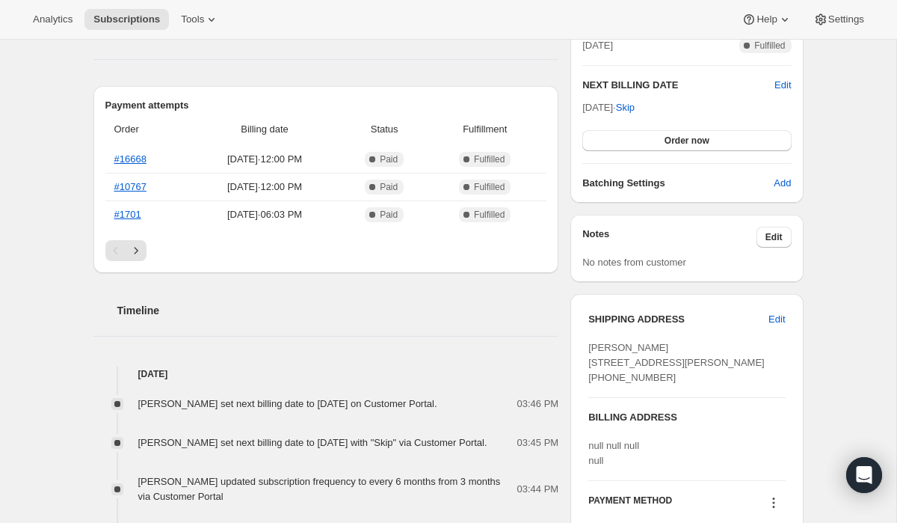
scroll to position [433, 0]
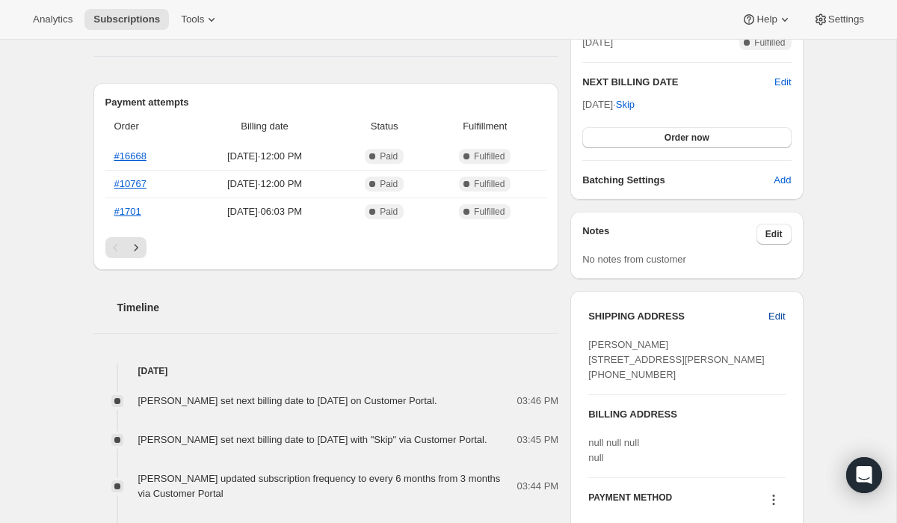
click at [776, 316] on span "Edit" at bounding box center [777, 316] width 16 height 15
select select "WA"
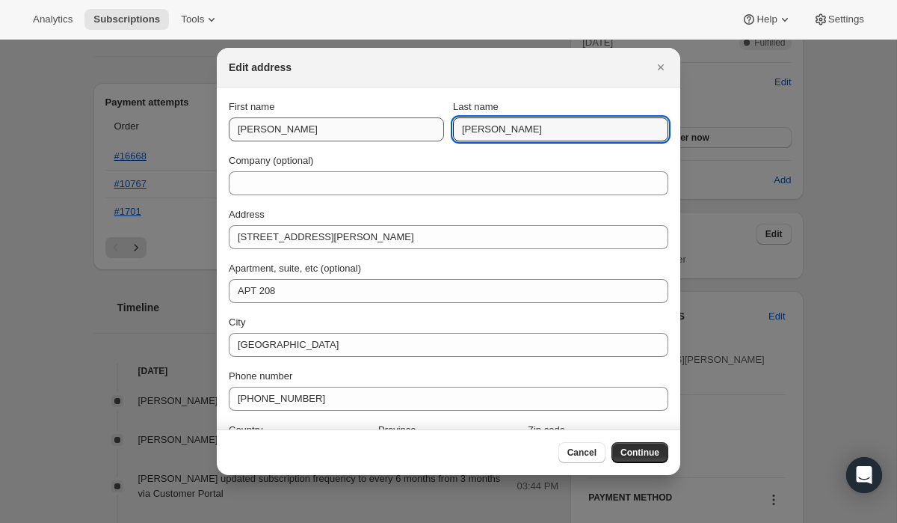
drag, startPoint x: 533, startPoint y: 129, endPoint x: 437, endPoint y: 127, distance: 95.7
click at [437, 127] on div "First name [PERSON_NAME] Last name [PERSON_NAME]" at bounding box center [449, 120] width 440 height 42
type input "[PERSON_NAME]"
click at [645, 452] on span "Continue" at bounding box center [640, 452] width 39 height 12
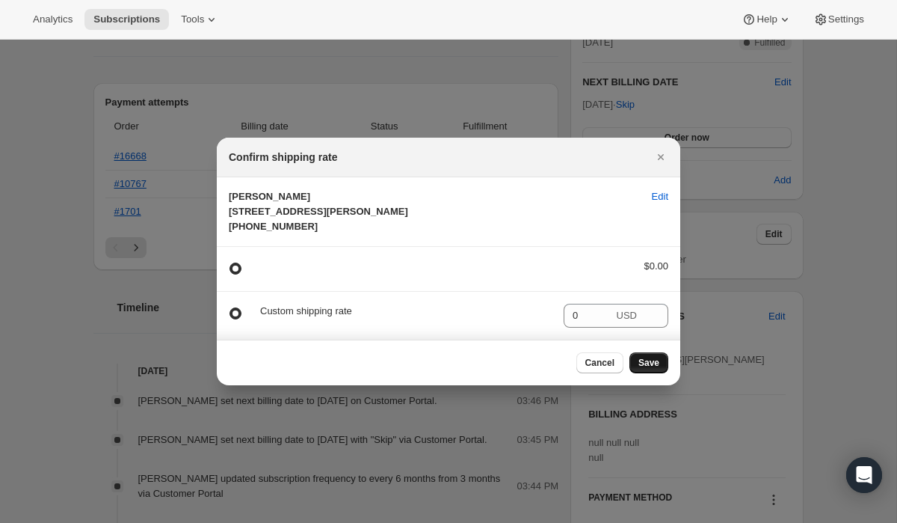
click at [648, 369] on span "Save" at bounding box center [649, 363] width 21 height 12
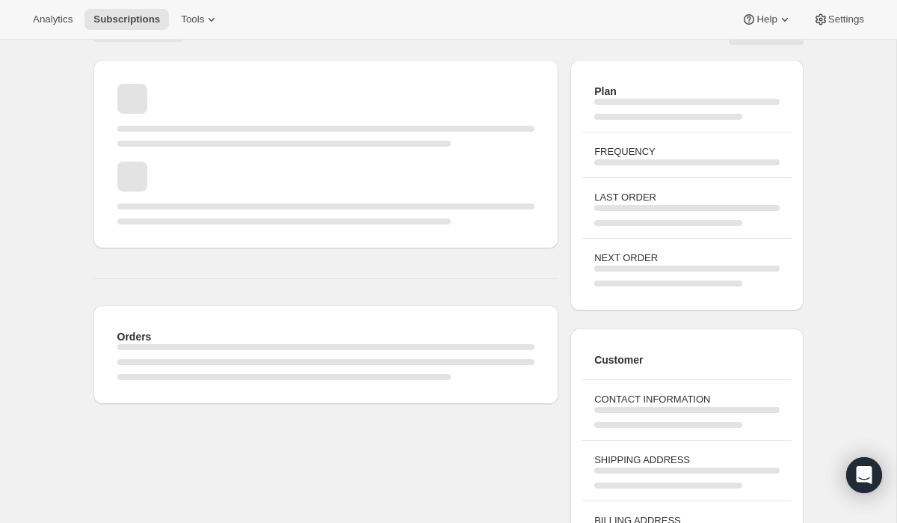
scroll to position [0, 0]
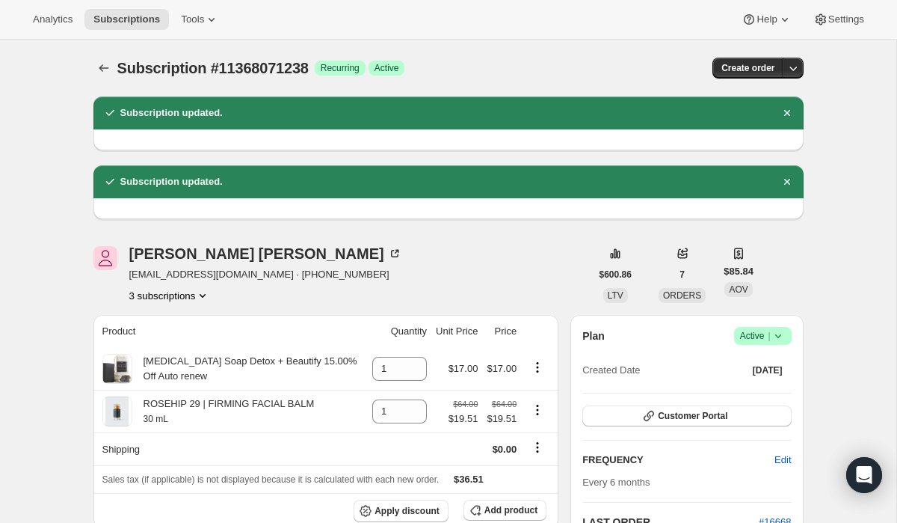
click at [175, 299] on button "3 subscriptions" at bounding box center [169, 295] width 81 height 15
click at [188, 378] on span "11369447494" at bounding box center [169, 374] width 104 height 15
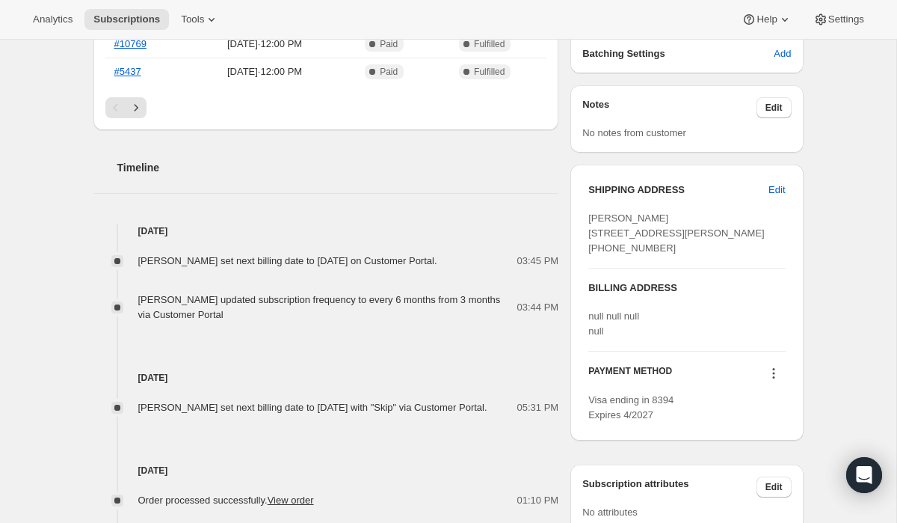
scroll to position [647, 0]
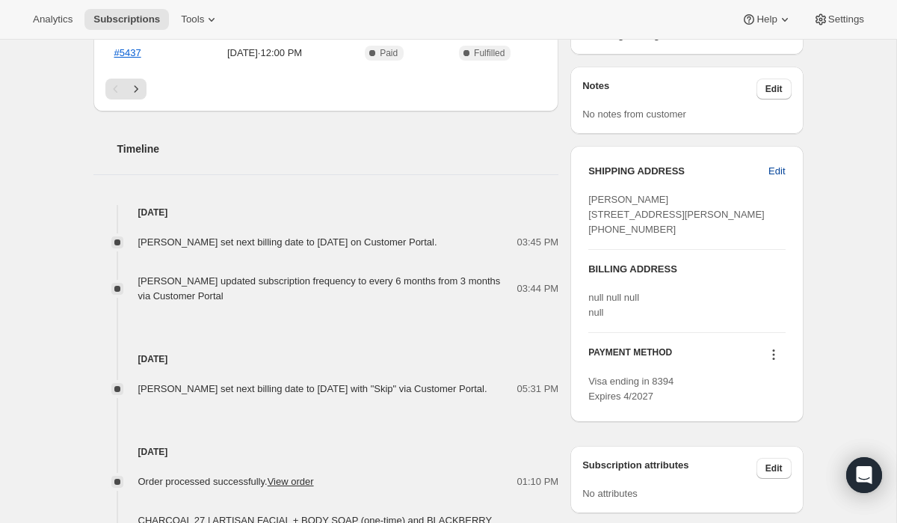
click at [776, 168] on span "Edit" at bounding box center [777, 171] width 16 height 15
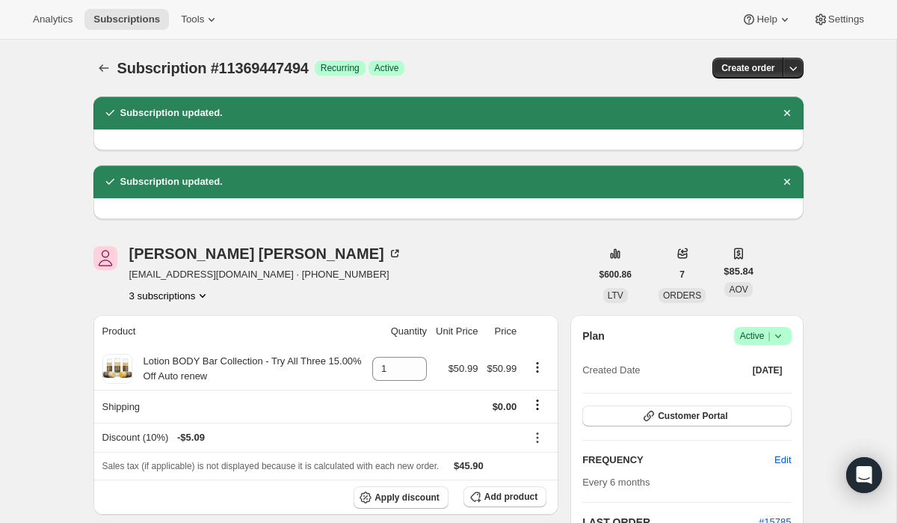
select select "WA"
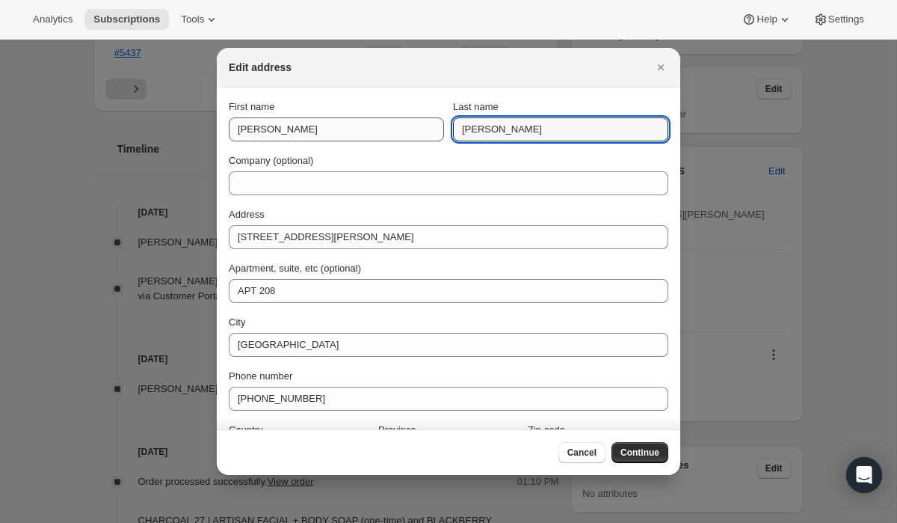
drag, startPoint x: 524, startPoint y: 126, endPoint x: 437, endPoint y: 126, distance: 86.7
click at [441, 126] on div "First name [PERSON_NAME] Last name [PERSON_NAME]" at bounding box center [449, 120] width 440 height 42
type input "[PERSON_NAME]"
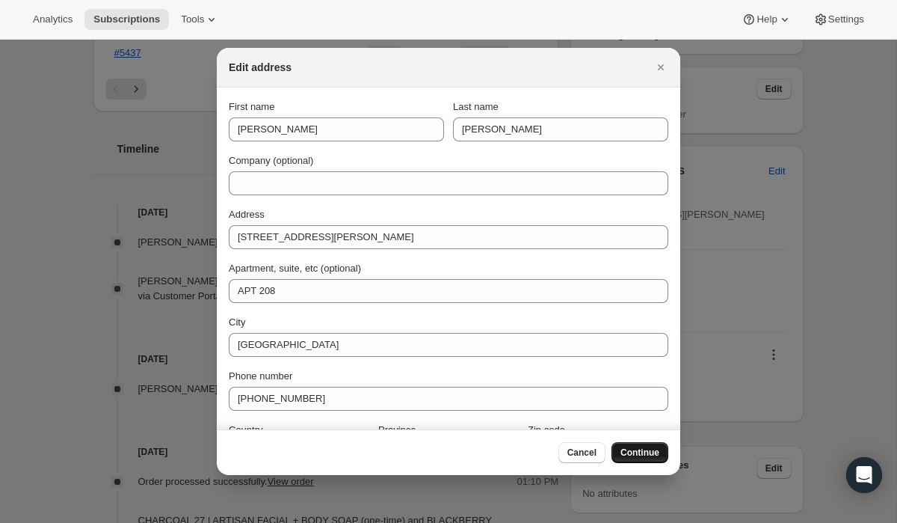
click at [638, 458] on span "Continue" at bounding box center [640, 452] width 39 height 12
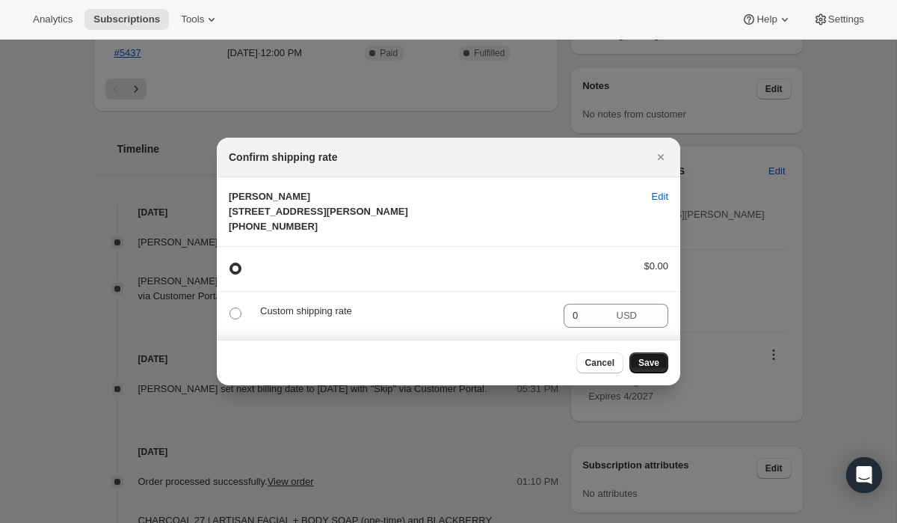
click at [656, 369] on span "Save" at bounding box center [649, 363] width 21 height 12
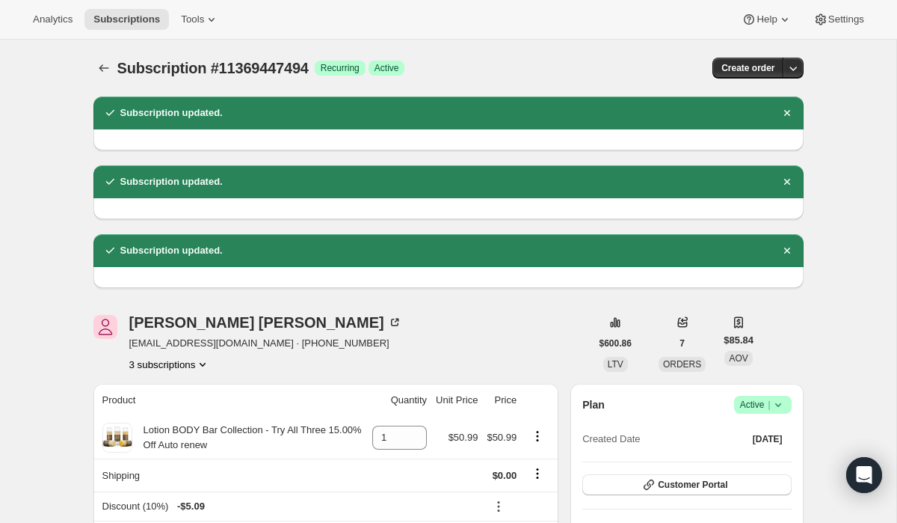
click at [181, 366] on button "3 subscriptions" at bounding box center [169, 364] width 81 height 15
click at [187, 413] on span "11368104006" at bounding box center [169, 417] width 104 height 15
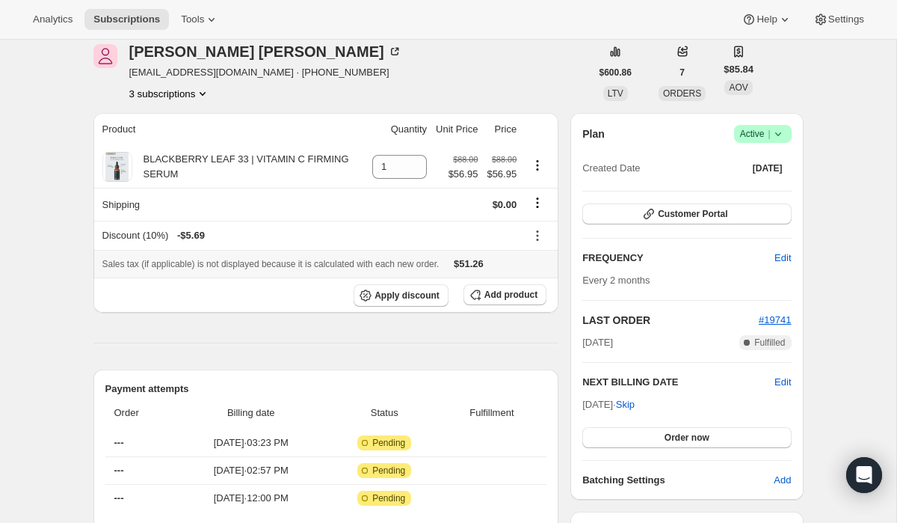
scroll to position [275, 0]
